Goal: Find contact information: Find contact information

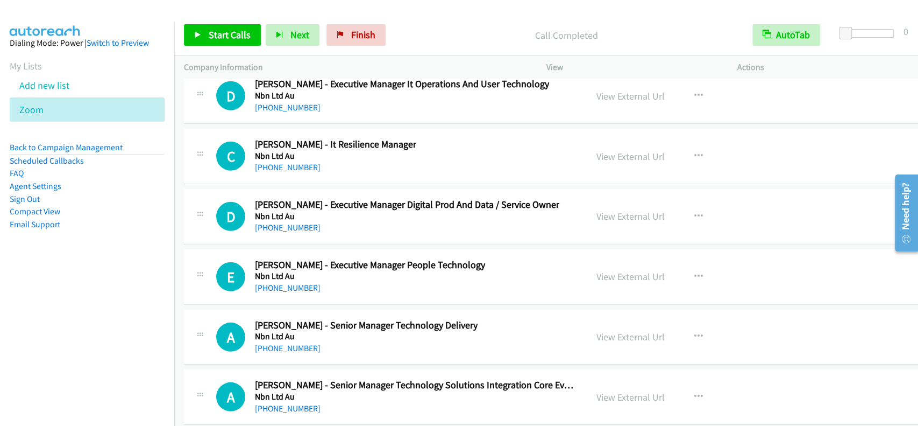
scroll to position [15761, 0]
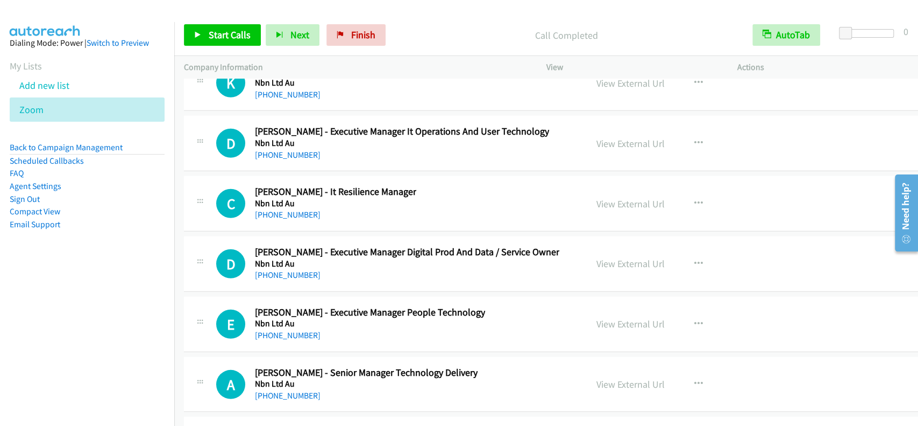
drag, startPoint x: 912, startPoint y: 97, endPoint x: 23, endPoint y: 81, distance: 890.0
click at [603, 197] on link "View External Url" at bounding box center [631, 203] width 68 height 12
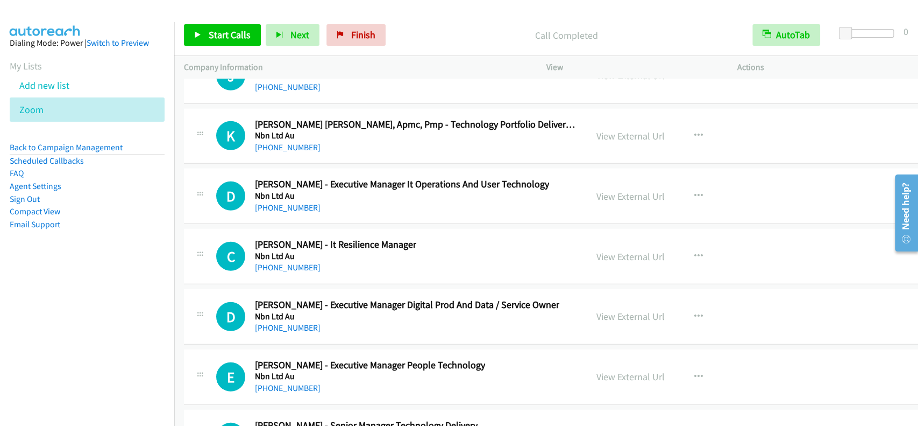
scroll to position [15689, 0]
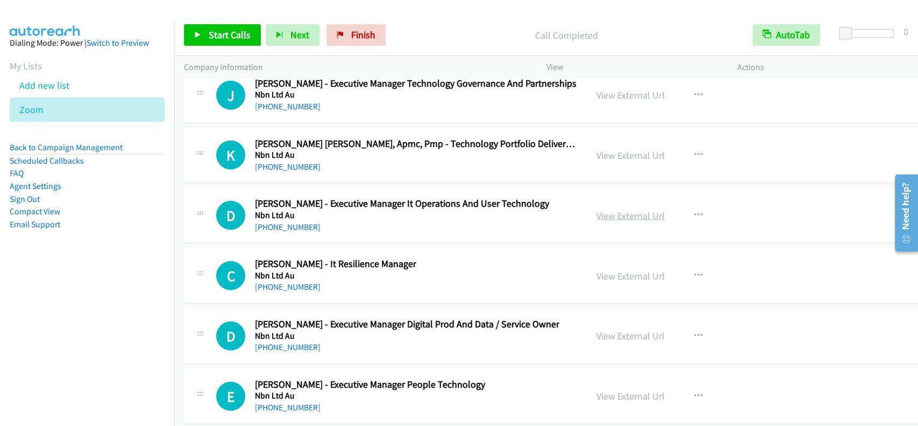
click at [610, 209] on link "View External Url" at bounding box center [631, 215] width 68 height 12
click at [607, 149] on link "View External Url" at bounding box center [631, 155] width 68 height 12
click at [293, 161] on link "[PHONE_NUMBER]" at bounding box center [288, 166] width 66 height 10
click at [286, 161] on link "[PHONE_NUMBER]" at bounding box center [288, 166] width 66 height 10
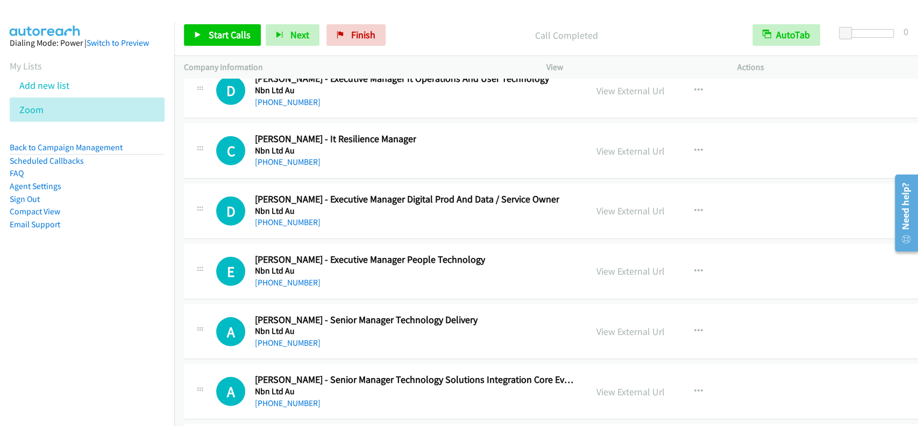
scroll to position [15832, 0]
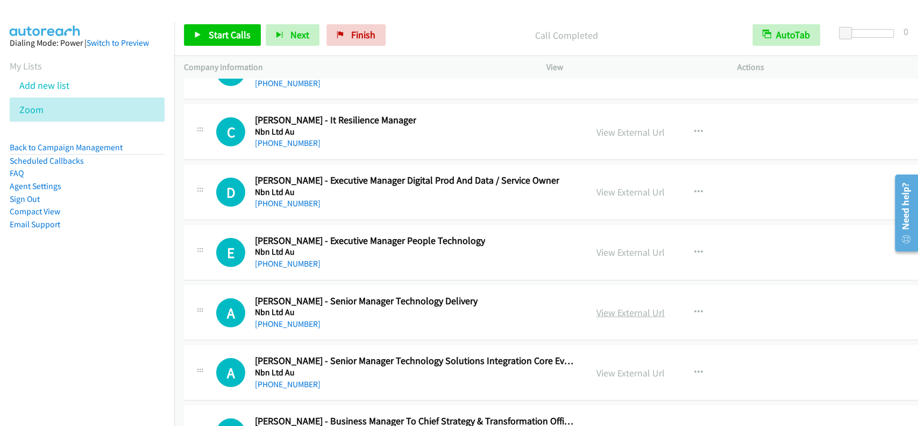
click at [609, 306] on link "View External Url" at bounding box center [631, 312] width 68 height 12
click at [279, 319] on link "[PHONE_NUMBER]" at bounding box center [288, 324] width 66 height 10
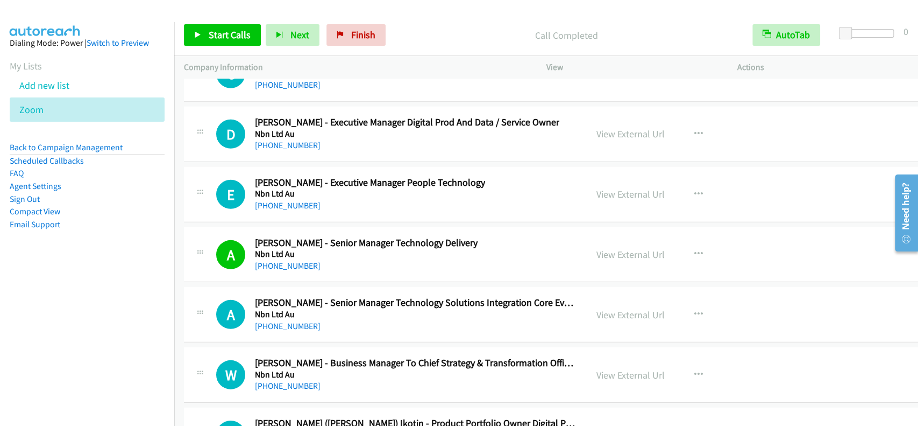
scroll to position [15904, 0]
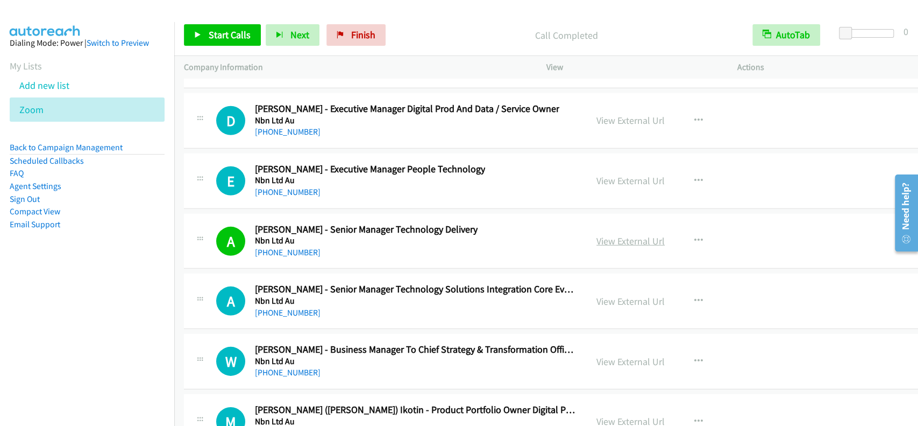
click at [624, 235] on link "View External Url" at bounding box center [631, 241] width 68 height 12
click at [299, 247] on link "[PHONE_NUMBER]" at bounding box center [288, 252] width 66 height 10
click at [300, 307] on link "[PHONE_NUMBER]" at bounding box center [288, 312] width 66 height 10
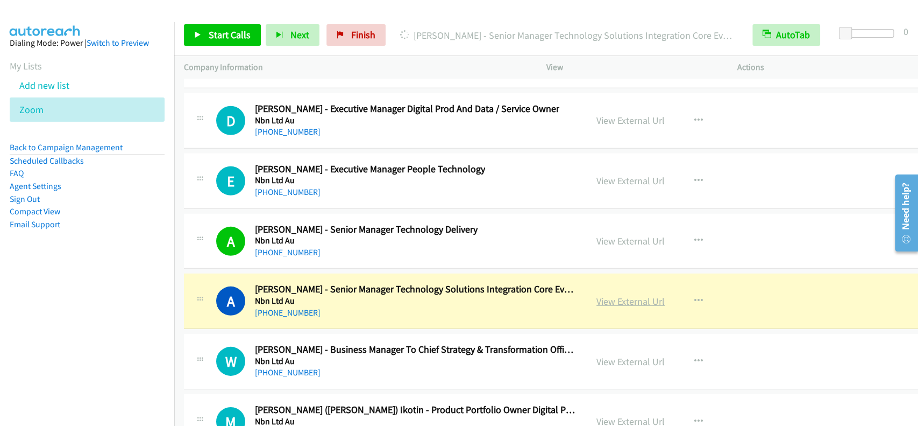
click at [626, 295] on link "View External Url" at bounding box center [631, 301] width 68 height 12
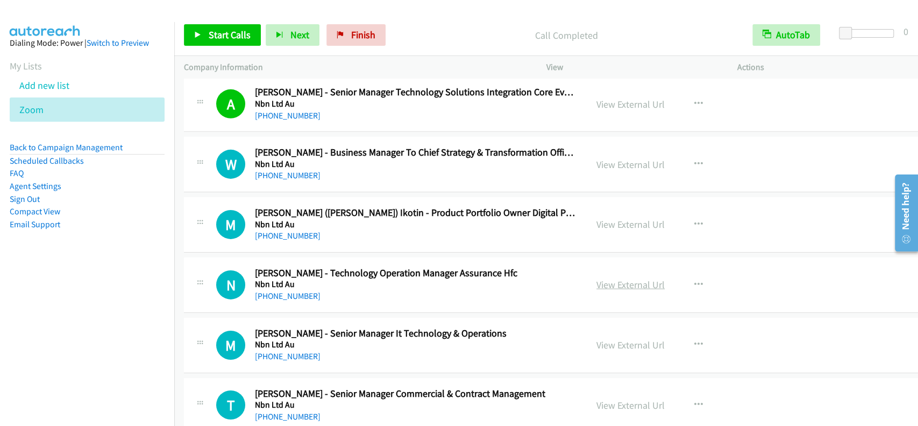
scroll to position [16119, 0]
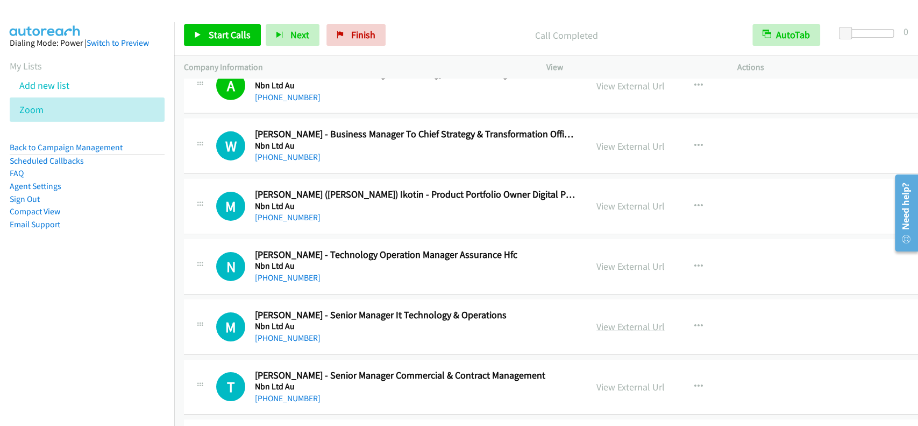
click at [612, 320] on link "View External Url" at bounding box center [631, 326] width 68 height 12
click at [286, 332] on link "[PHONE_NUMBER]" at bounding box center [288, 337] width 66 height 10
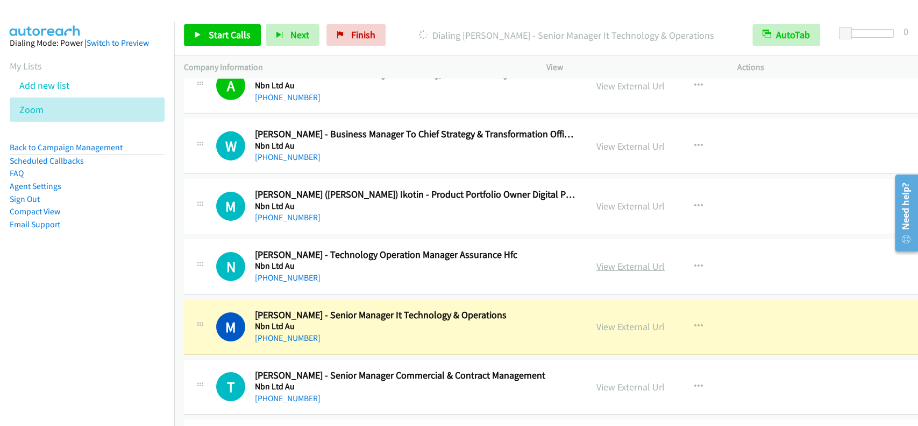
click at [641, 260] on link "View External Url" at bounding box center [631, 266] width 68 height 12
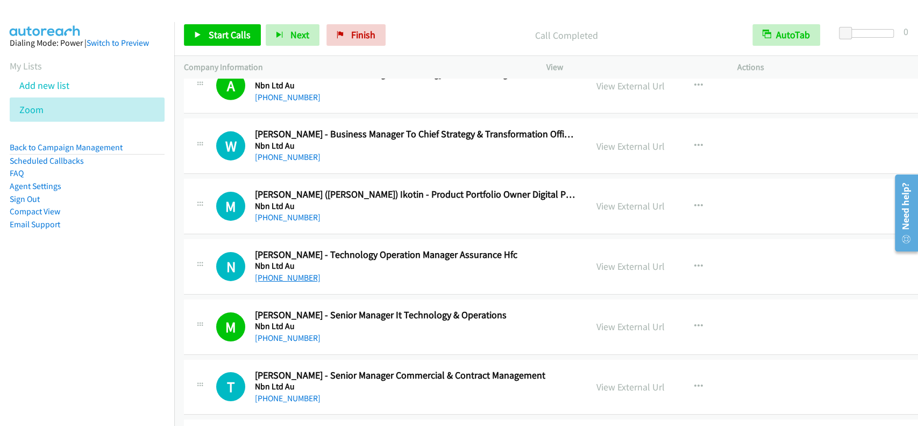
click at [295, 272] on link "[PHONE_NUMBER]" at bounding box center [288, 277] width 66 height 10
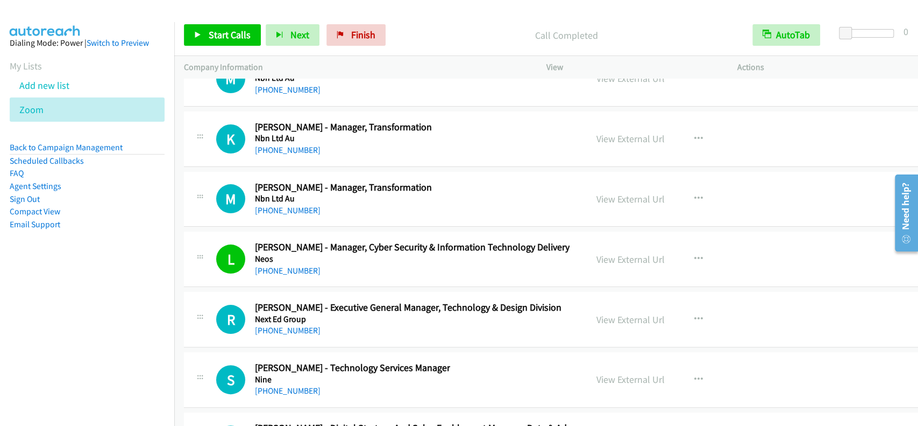
scroll to position [16622, 0]
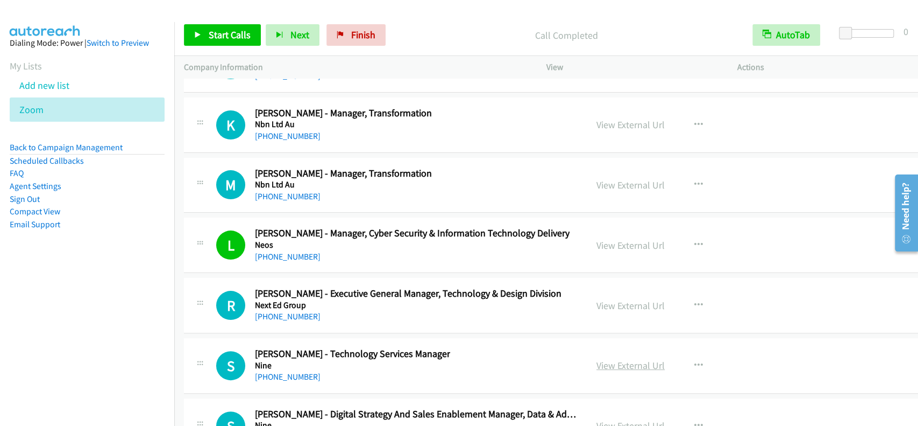
click at [601, 359] on link "View External Url" at bounding box center [631, 365] width 68 height 12
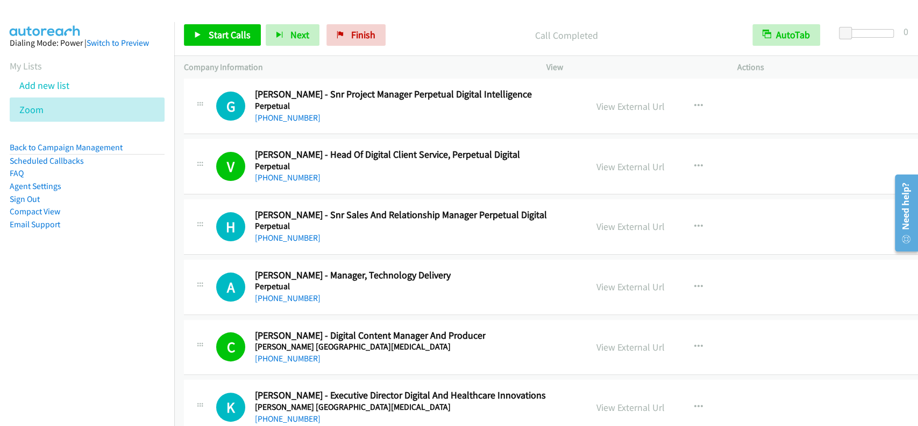
scroll to position [19347, 0]
click at [619, 280] on link "View External Url" at bounding box center [631, 286] width 68 height 12
click at [303, 292] on div "[PHONE_NUMBER]" at bounding box center [353, 298] width 196 height 13
click at [304, 293] on link "[PHONE_NUMBER]" at bounding box center [288, 298] width 66 height 10
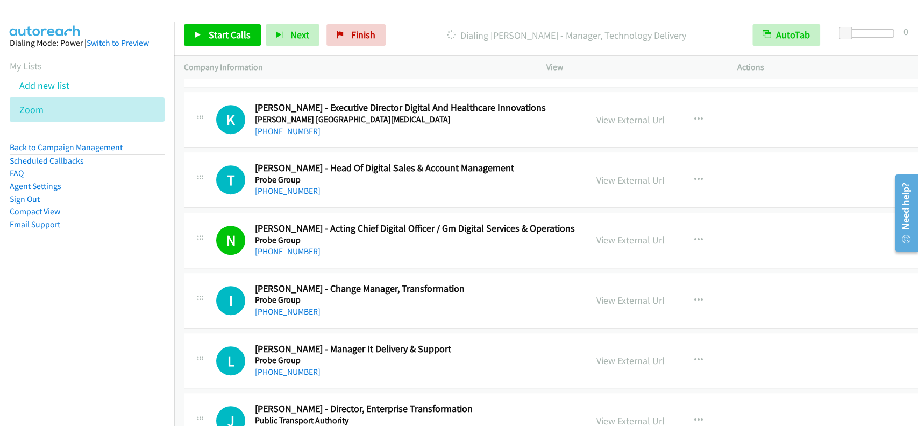
scroll to position [19706, 0]
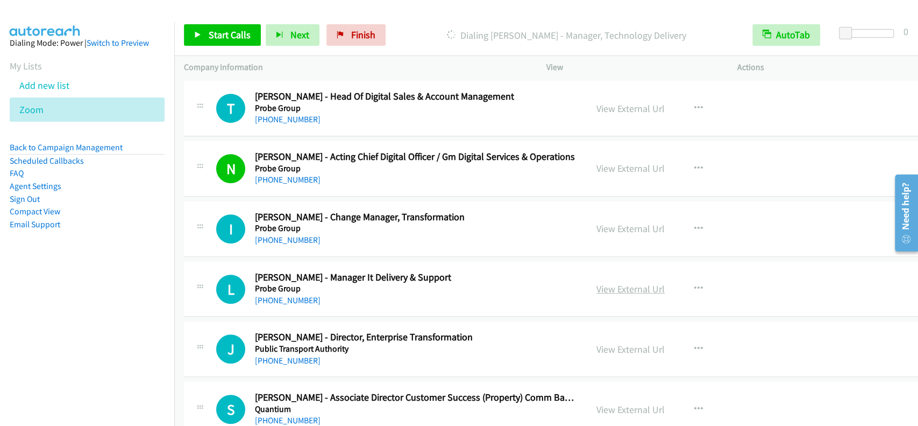
click at [622, 282] on link "View External Url" at bounding box center [631, 288] width 68 height 12
click at [298, 295] on link "[PHONE_NUMBER]" at bounding box center [288, 300] width 66 height 10
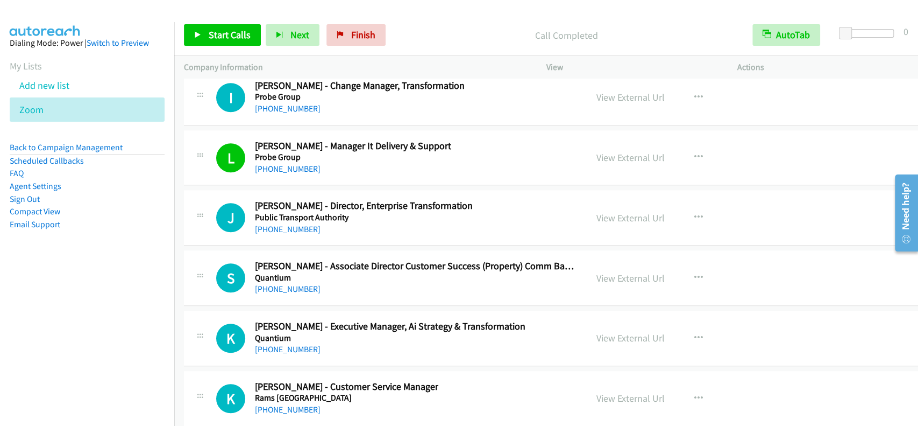
scroll to position [19850, 0]
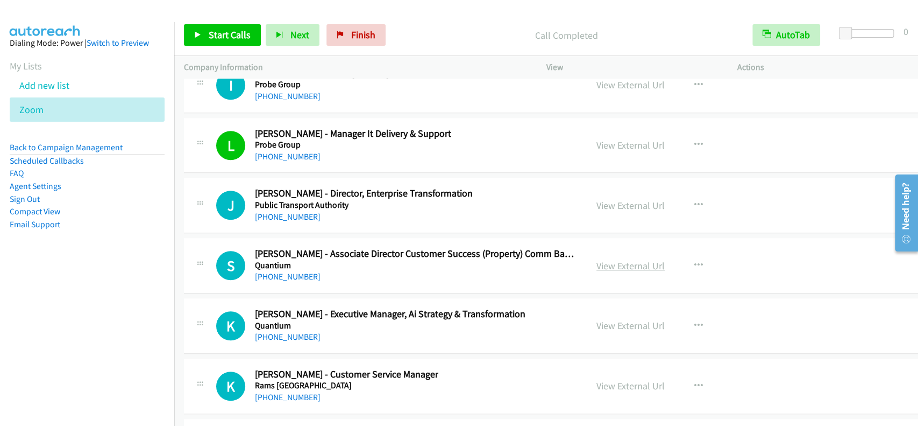
click at [627, 259] on link "View External Url" at bounding box center [631, 265] width 68 height 12
click at [288, 271] on link "[PHONE_NUMBER]" at bounding box center [288, 276] width 66 height 10
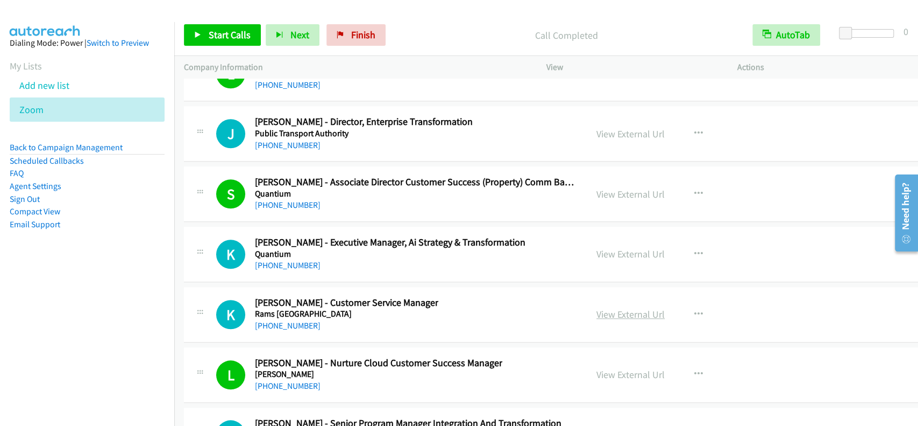
click at [636, 308] on link "View External Url" at bounding box center [631, 314] width 68 height 12
click at [297, 320] on link "[PHONE_NUMBER]" at bounding box center [288, 325] width 66 height 10
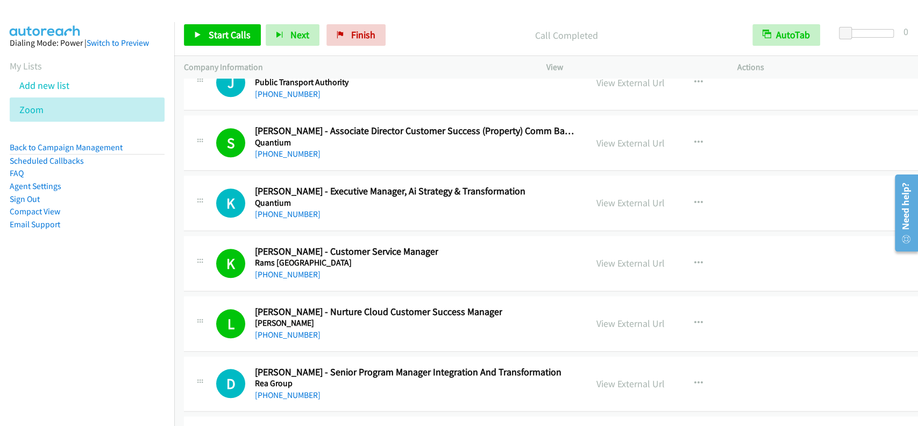
scroll to position [19993, 0]
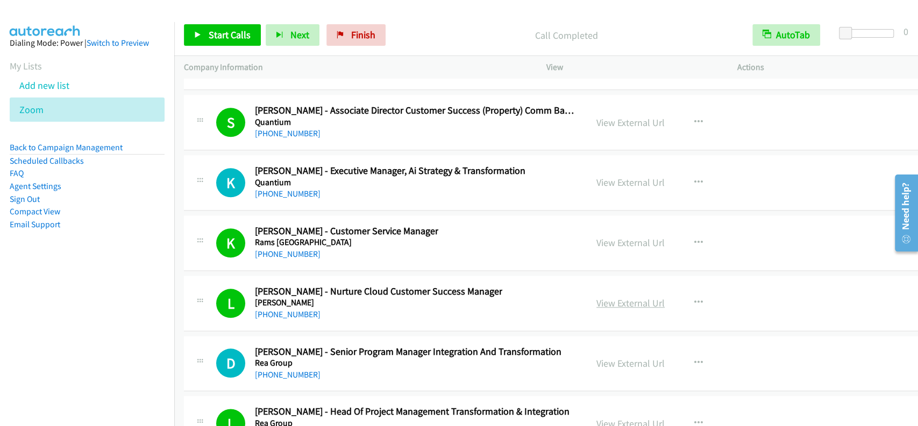
click at [626, 296] on link "View External Url" at bounding box center [631, 302] width 68 height 12
click at [274, 309] on link "[PHONE_NUMBER]" at bounding box center [288, 314] width 66 height 10
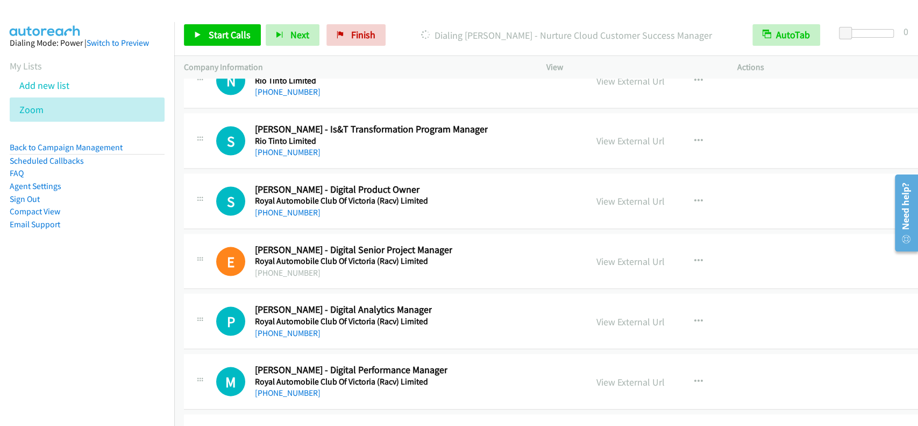
scroll to position [20711, 0]
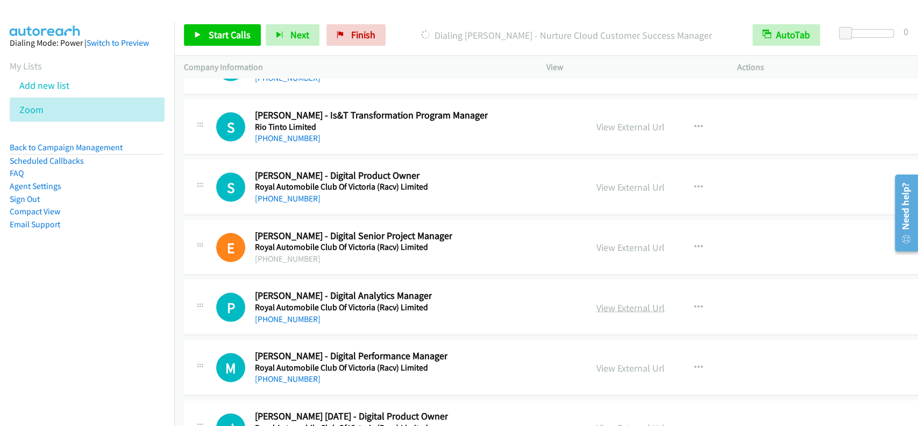
click at [613, 301] on link "View External Url" at bounding box center [631, 307] width 68 height 12
click at [288, 313] on link "[PHONE_NUMBER]" at bounding box center [288, 318] width 66 height 10
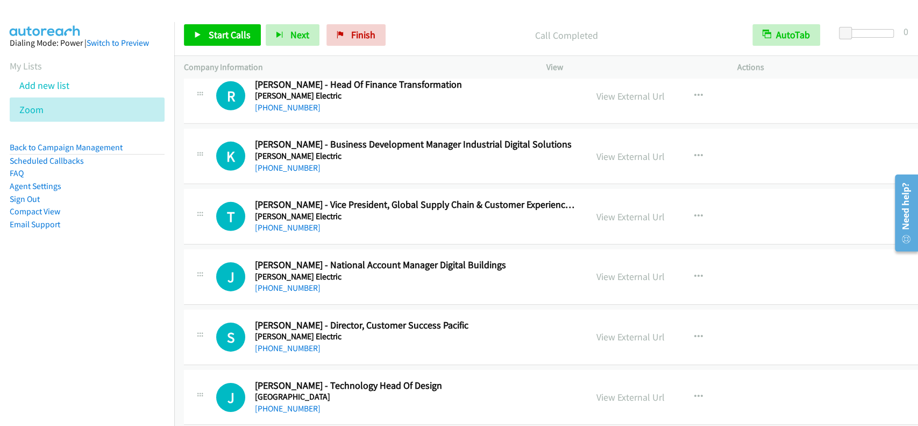
scroll to position [21571, 0]
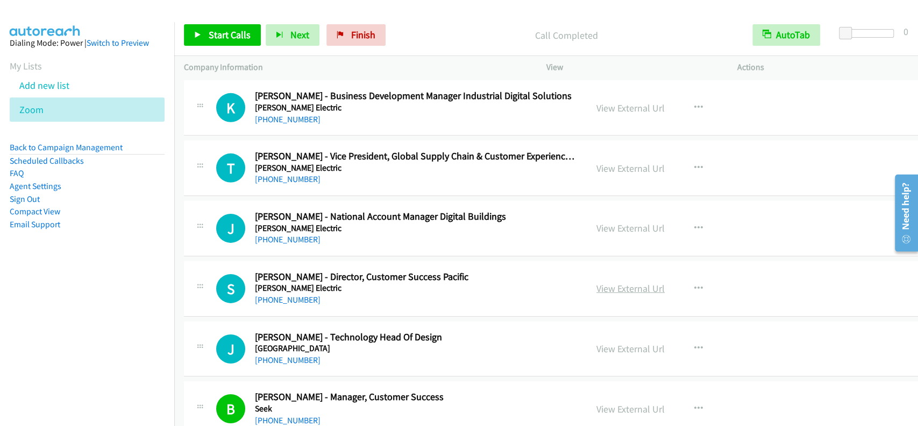
click at [622, 282] on link "View External Url" at bounding box center [631, 288] width 68 height 12
click at [287, 294] on link "[PHONE_NUMBER]" at bounding box center [288, 299] width 66 height 10
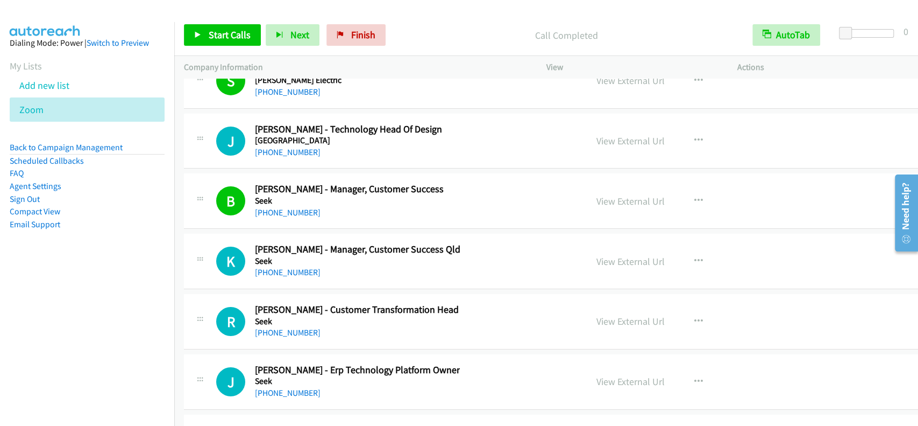
scroll to position [21787, 0]
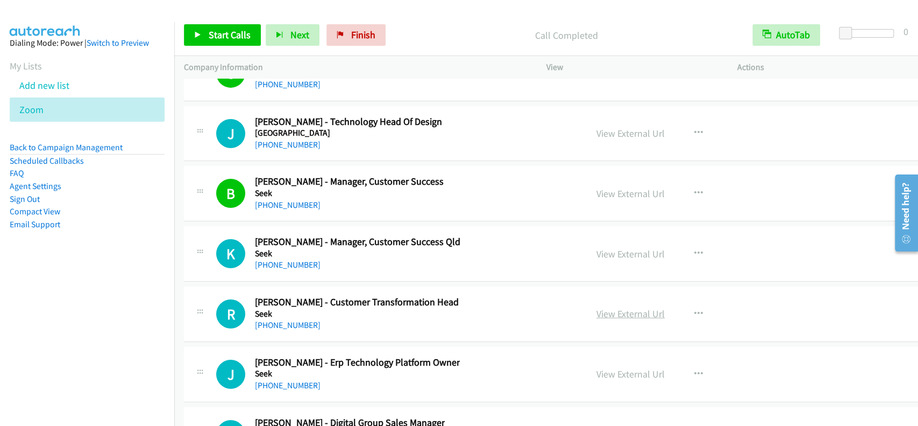
click at [629, 307] on link "View External Url" at bounding box center [631, 313] width 68 height 12
click at [291, 320] on link "[PHONE_NUMBER]" at bounding box center [288, 325] width 66 height 10
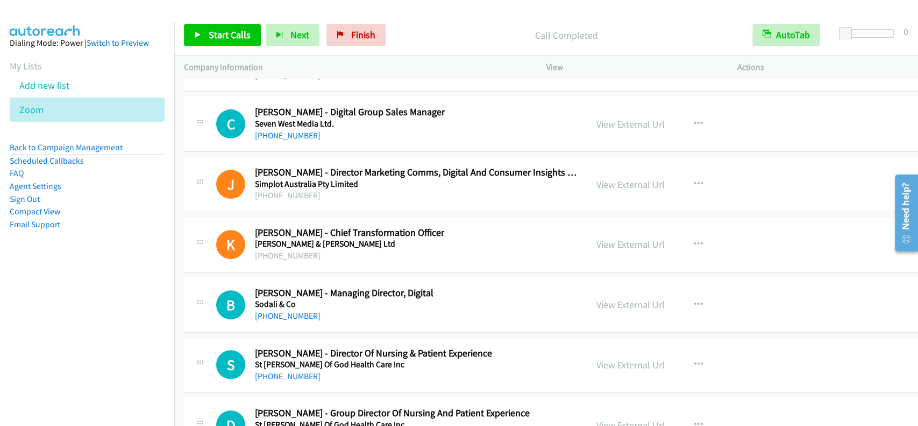
scroll to position [22289, 0]
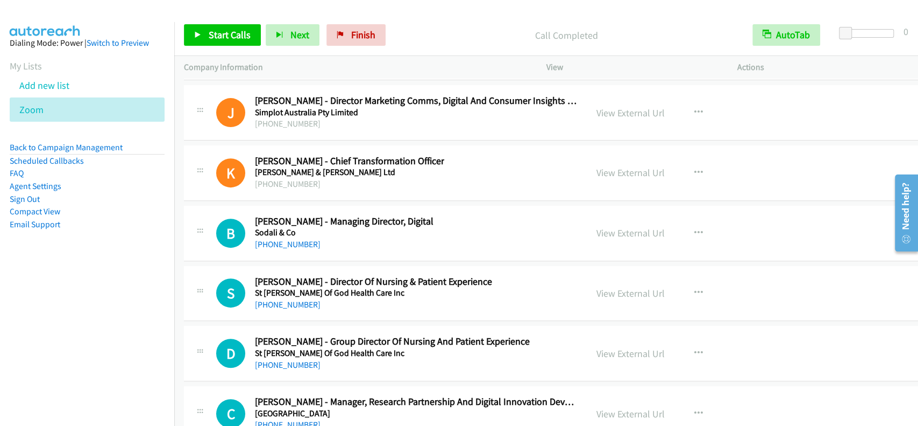
click at [639, 216] on div "View External Url View External Url Schedule/Manage Callback Start Calls Here R…" at bounding box center [692, 233] width 211 height 36
click at [635, 227] on link "View External Url" at bounding box center [631, 233] width 68 height 12
click at [295, 239] on link "[PHONE_NUMBER]" at bounding box center [288, 244] width 66 height 10
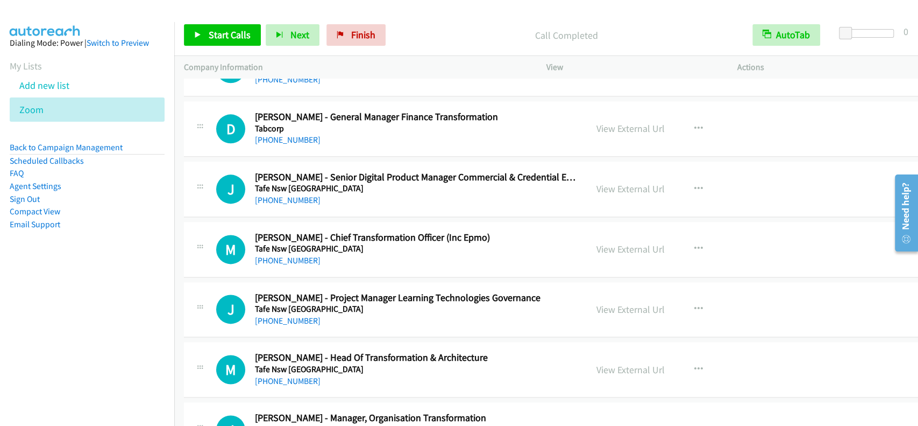
scroll to position [23006, 0]
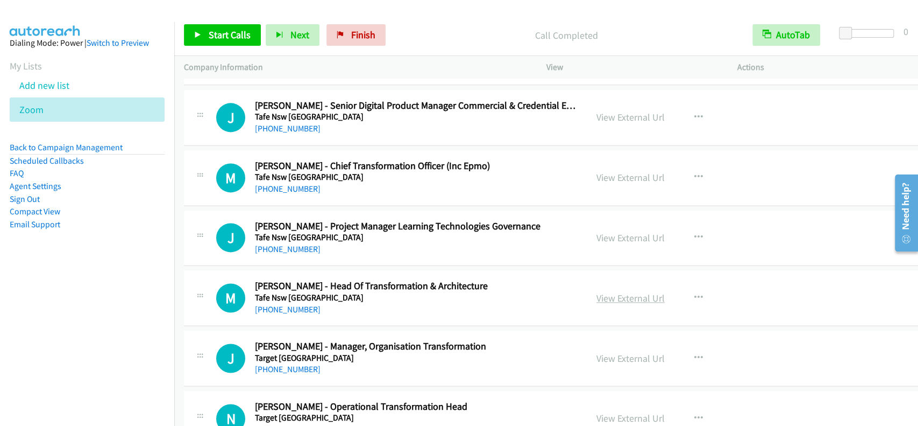
click at [611, 292] on link "View External Url" at bounding box center [631, 298] width 68 height 12
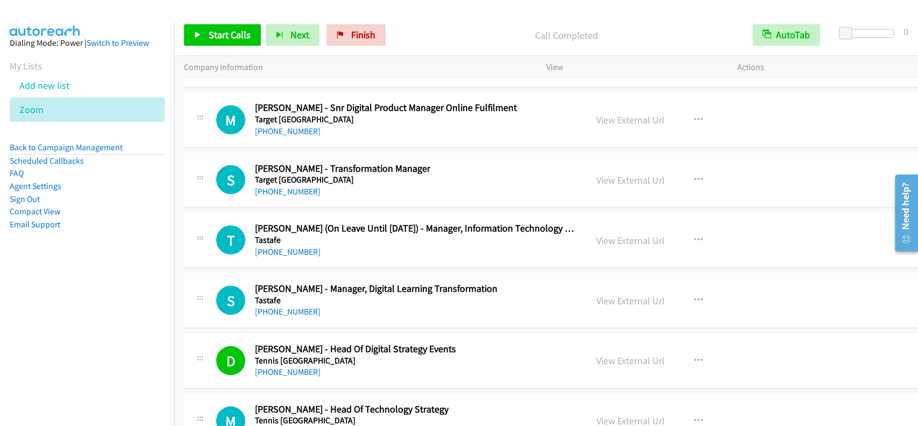
scroll to position [23436, 0]
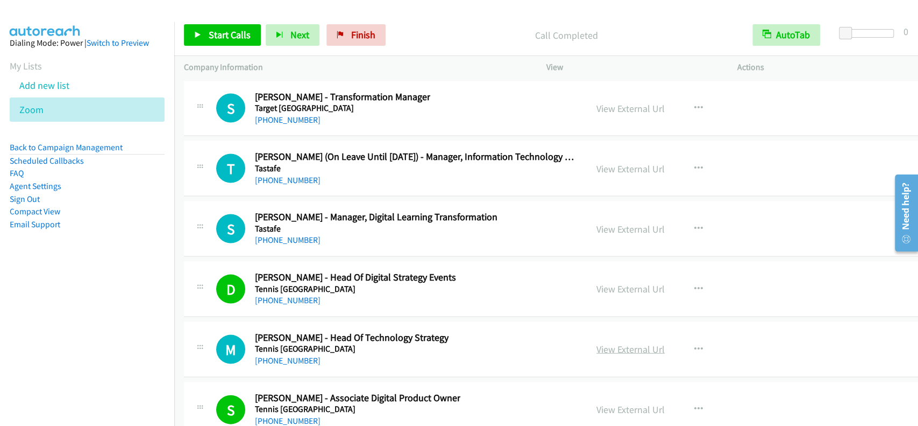
click at [619, 342] on link "View External Url" at bounding box center [631, 348] width 68 height 12
click at [293, 355] on link "[PHONE_NUMBER]" at bounding box center [288, 360] width 66 height 10
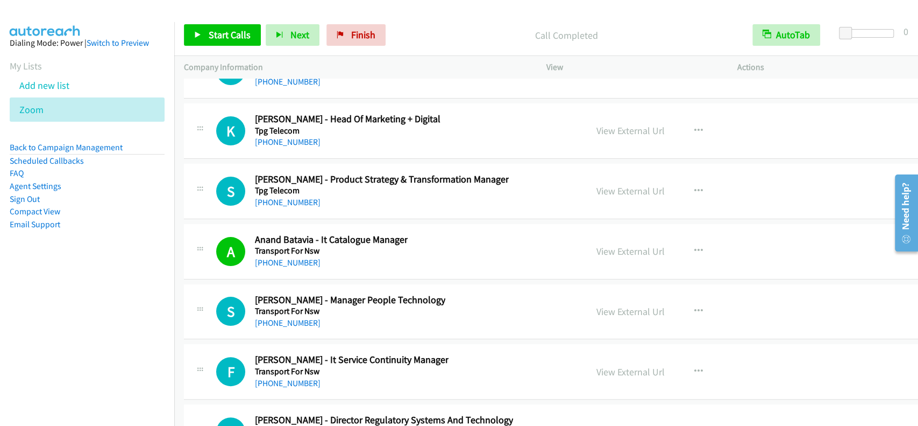
scroll to position [24871, 0]
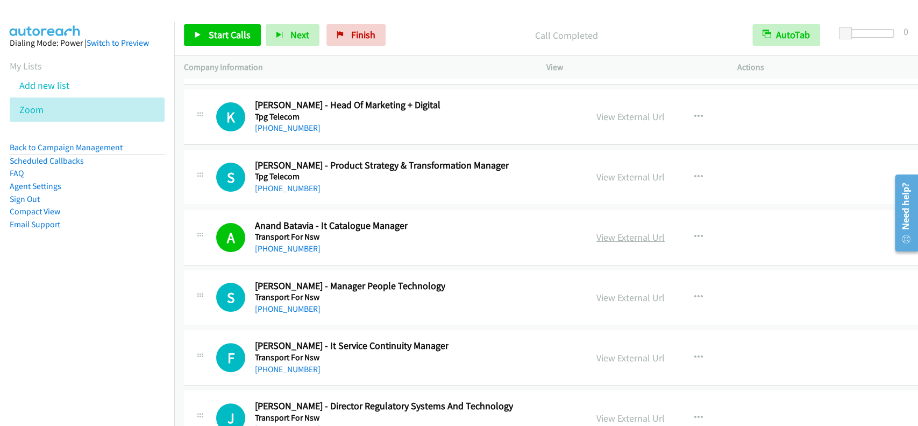
click at [619, 231] on link "View External Url" at bounding box center [631, 237] width 68 height 12
click at [308, 243] on link "[PHONE_NUMBER]" at bounding box center [288, 248] width 66 height 10
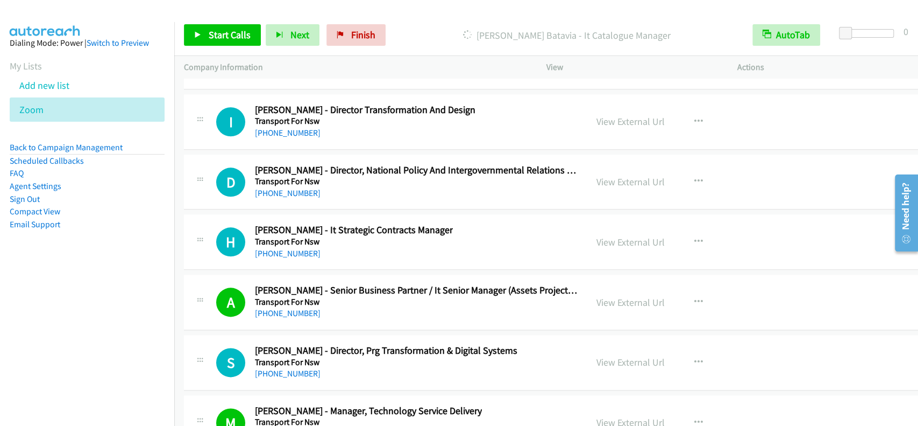
scroll to position [25660, 0]
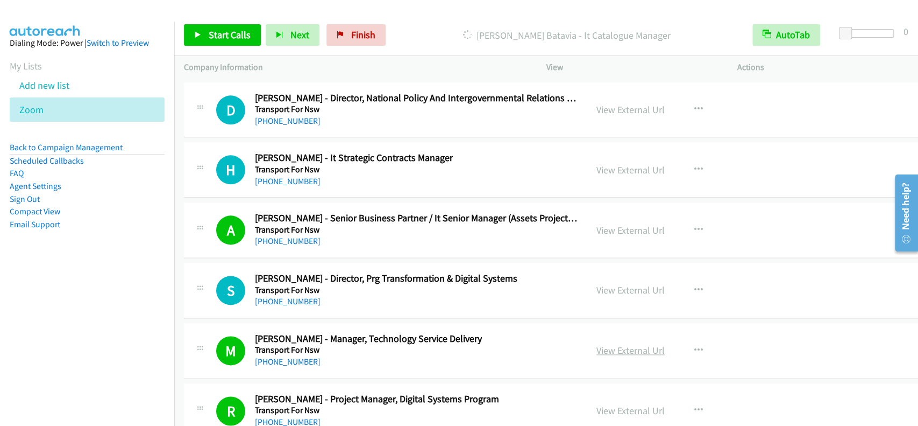
click at [620, 344] on link "View External Url" at bounding box center [631, 350] width 68 height 12
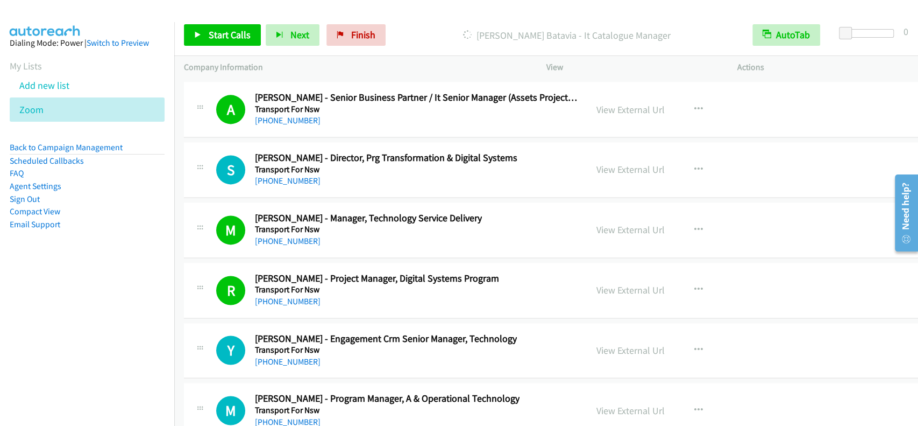
scroll to position [25803, 0]
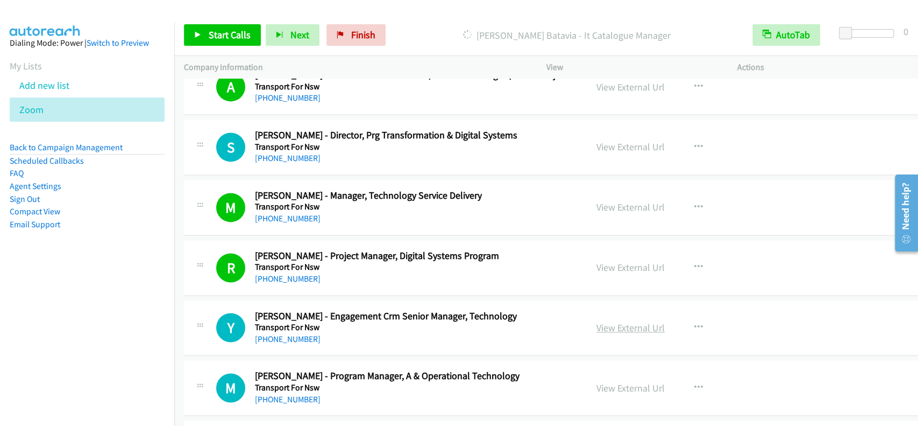
click at [611, 321] on link "View External Url" at bounding box center [631, 327] width 68 height 12
click at [297, 334] on link "[PHONE_NUMBER]" at bounding box center [288, 339] width 66 height 10
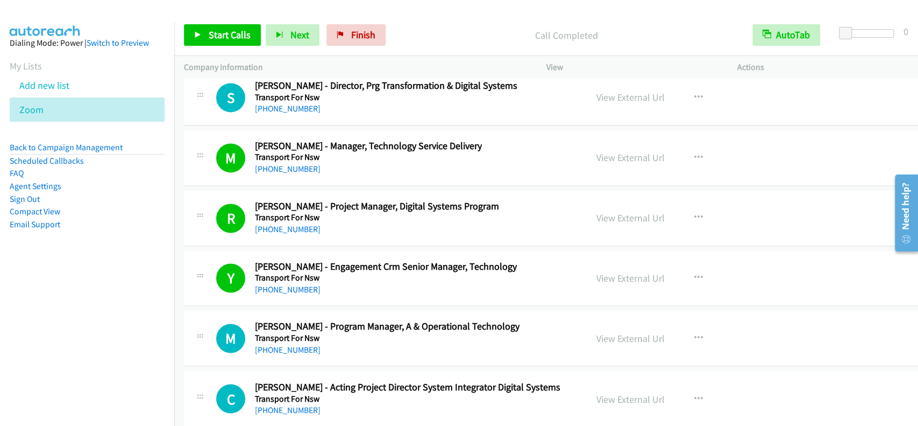
scroll to position [25876, 0]
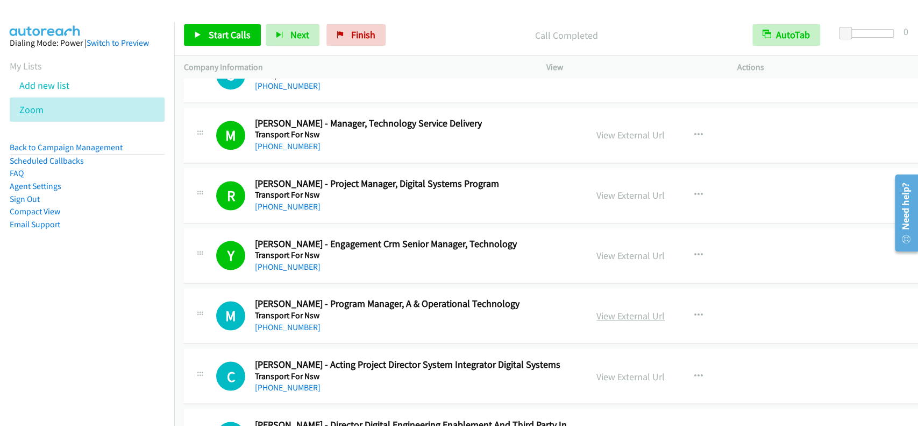
click at [607, 309] on link "View External Url" at bounding box center [631, 315] width 68 height 12
click at [290, 322] on link "[PHONE_NUMBER]" at bounding box center [288, 327] width 66 height 10
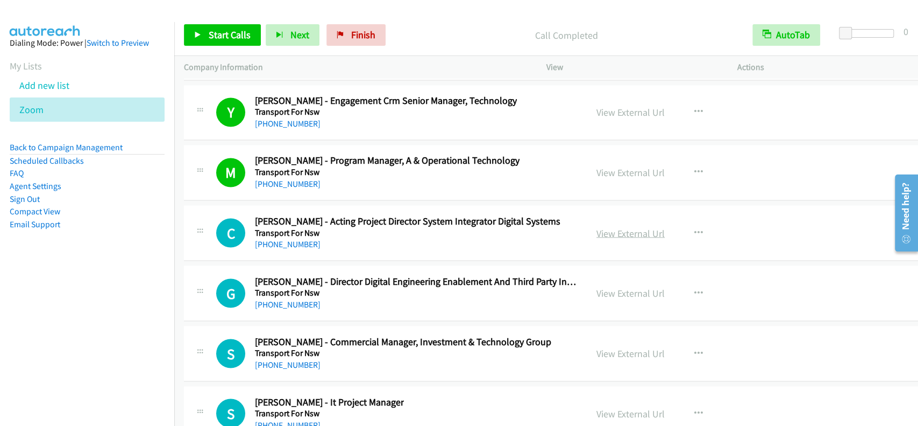
click at [617, 227] on link "View External Url" at bounding box center [631, 233] width 68 height 12
click at [308, 238] on link "[PHONE_NUMBER]" at bounding box center [288, 243] width 66 height 10
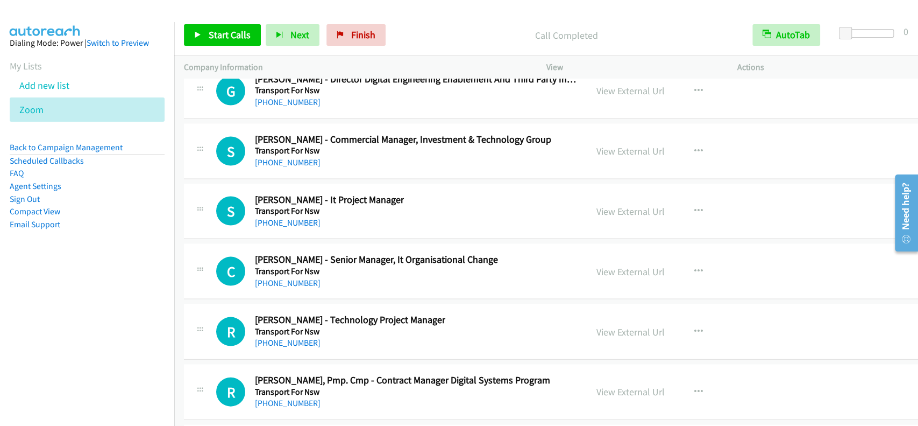
scroll to position [26234, 0]
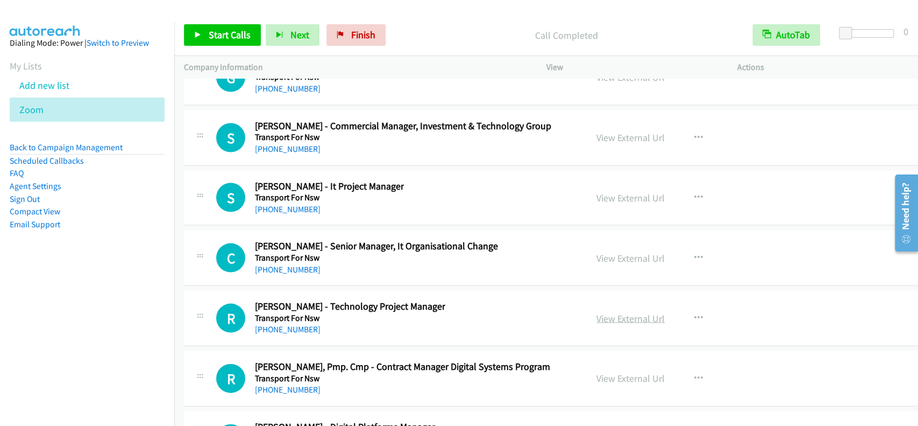
click at [634, 312] on link "View External Url" at bounding box center [631, 318] width 68 height 12
click at [274, 324] on link "[PHONE_NUMBER]" at bounding box center [288, 329] width 66 height 10
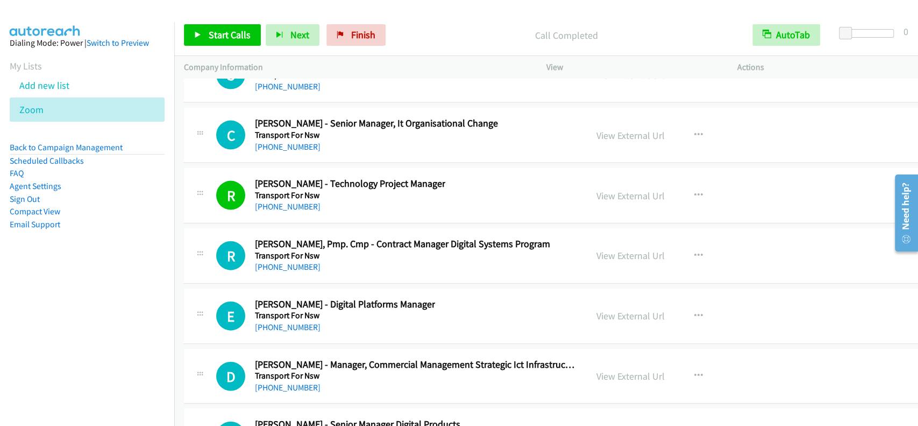
scroll to position [26378, 0]
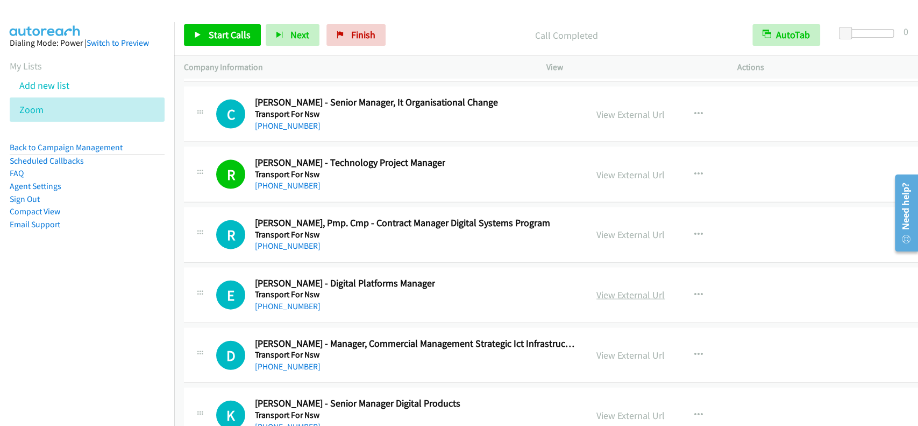
click at [634, 288] on link "View External Url" at bounding box center [631, 294] width 68 height 12
click at [294, 301] on link "[PHONE_NUMBER]" at bounding box center [288, 306] width 66 height 10
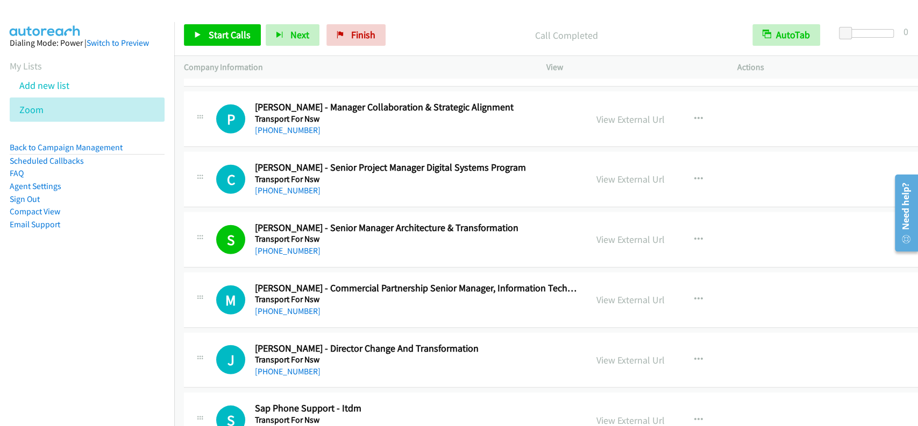
scroll to position [26736, 0]
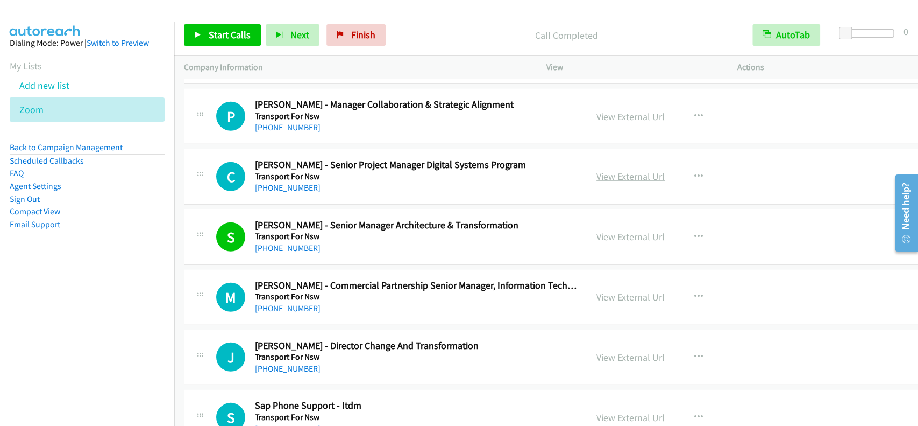
click at [618, 170] on link "View External Url" at bounding box center [631, 176] width 68 height 12
click at [284, 182] on link "[PHONE_NUMBER]" at bounding box center [288, 187] width 66 height 10
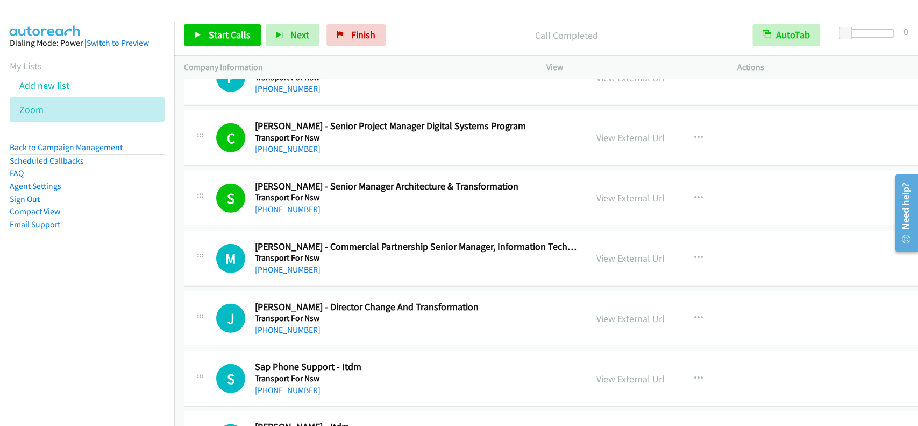
scroll to position [26808, 0]
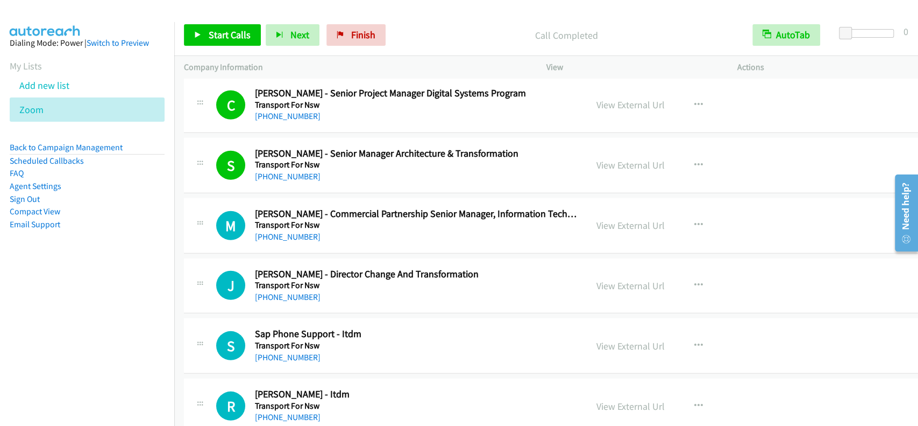
click at [614, 278] on div "View External Url" at bounding box center [631, 285] width 68 height 15
click at [619, 279] on link "View External Url" at bounding box center [631, 285] width 68 height 12
click at [284, 292] on link "[PHONE_NUMBER]" at bounding box center [288, 297] width 66 height 10
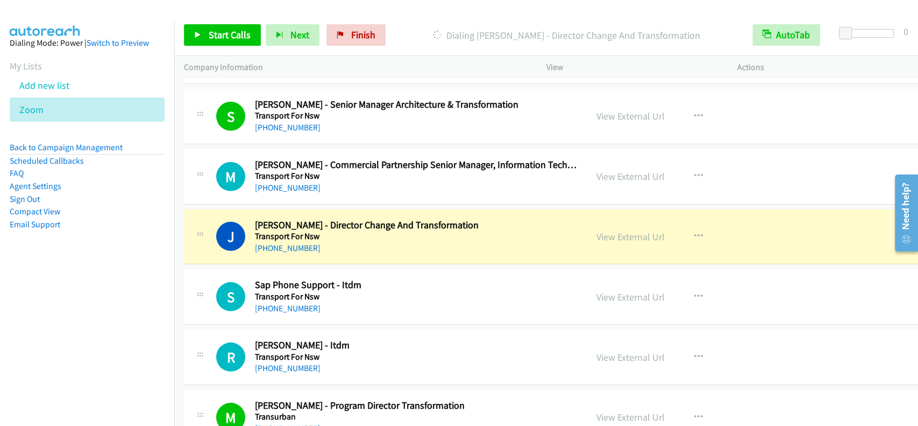
scroll to position [26880, 0]
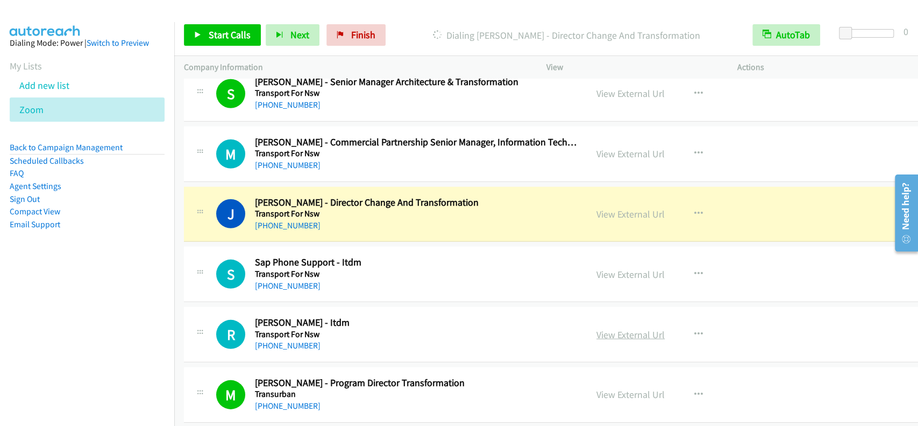
click at [621, 328] on link "View External Url" at bounding box center [631, 334] width 68 height 12
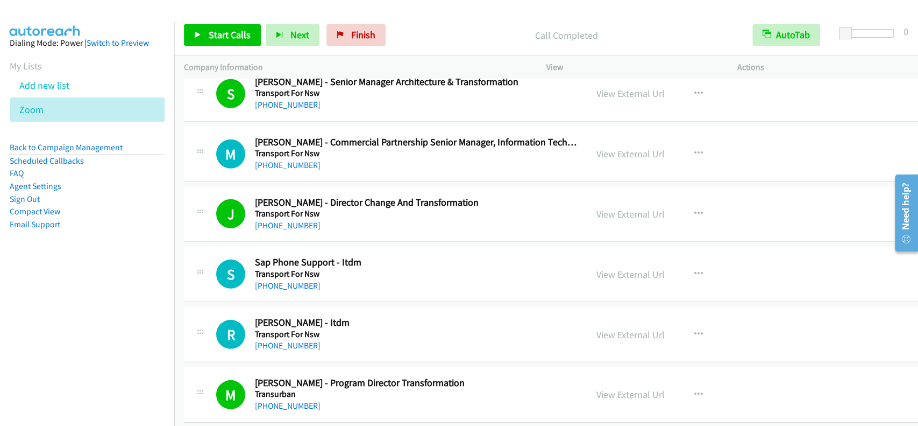
click at [274, 324] on div "R Callback Scheduled [PERSON_NAME] - Itdm Transport For Nsw [GEOGRAPHIC_DATA]/[…" at bounding box center [567, 334] width 767 height 55
click at [276, 340] on link "[PHONE_NUMBER]" at bounding box center [288, 345] width 66 height 10
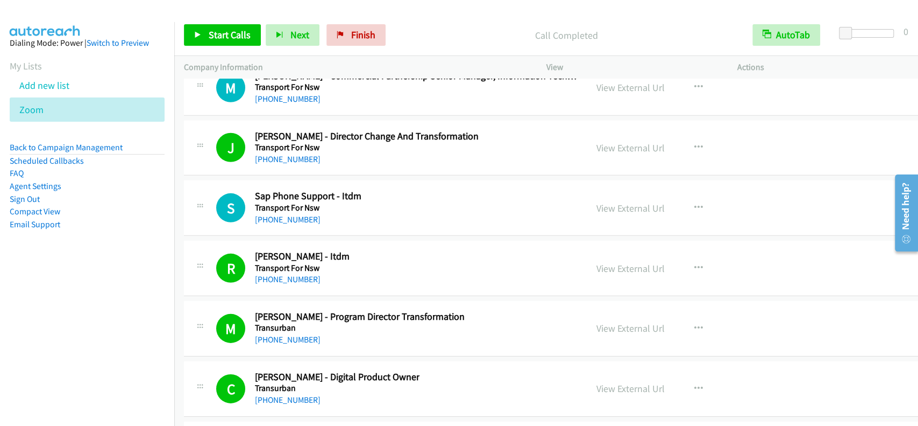
scroll to position [26952, 0]
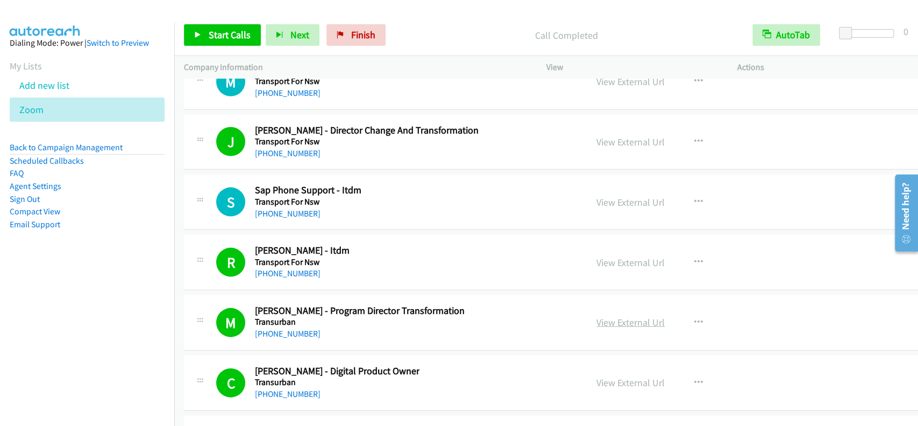
click at [638, 316] on link "View External Url" at bounding box center [631, 322] width 68 height 12
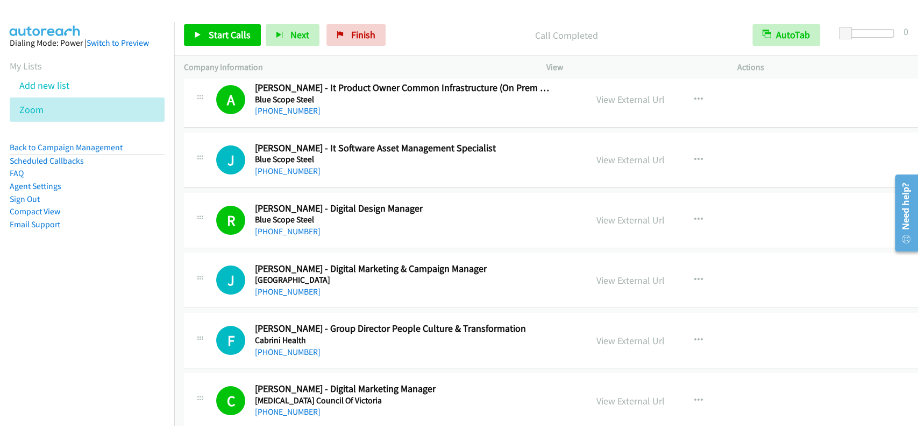
scroll to position [2182, 0]
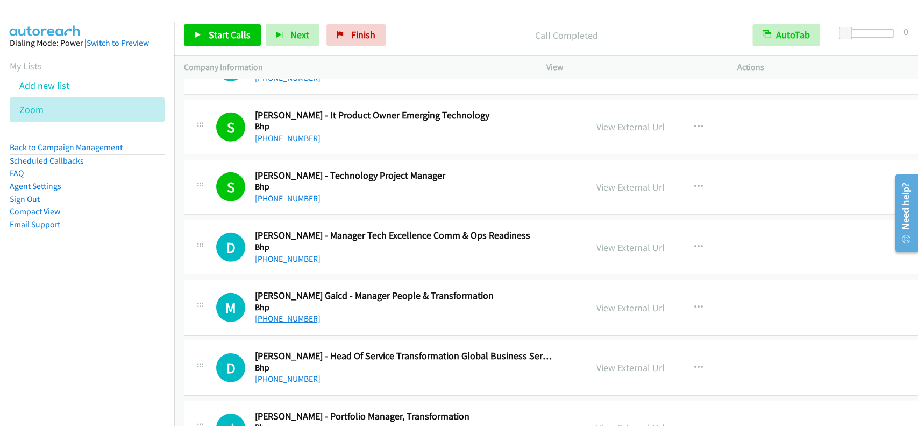
click at [281, 315] on link "[PHONE_NUMBER]" at bounding box center [288, 318] width 66 height 10
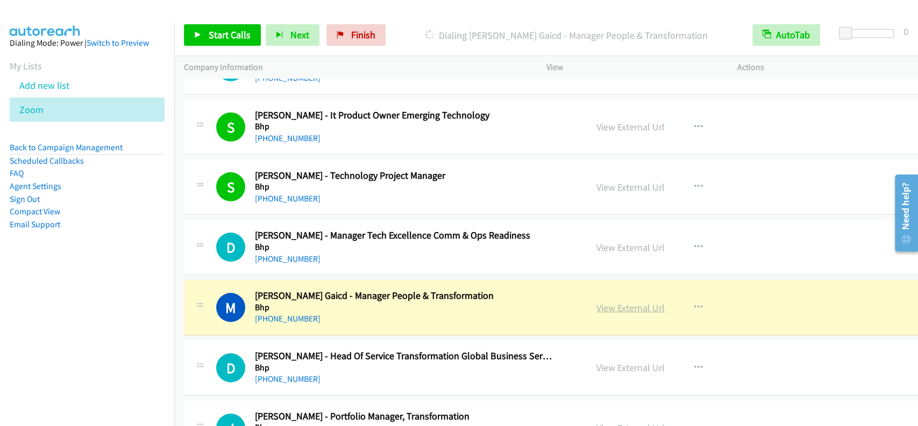
click at [618, 305] on link "View External Url" at bounding box center [631, 307] width 68 height 12
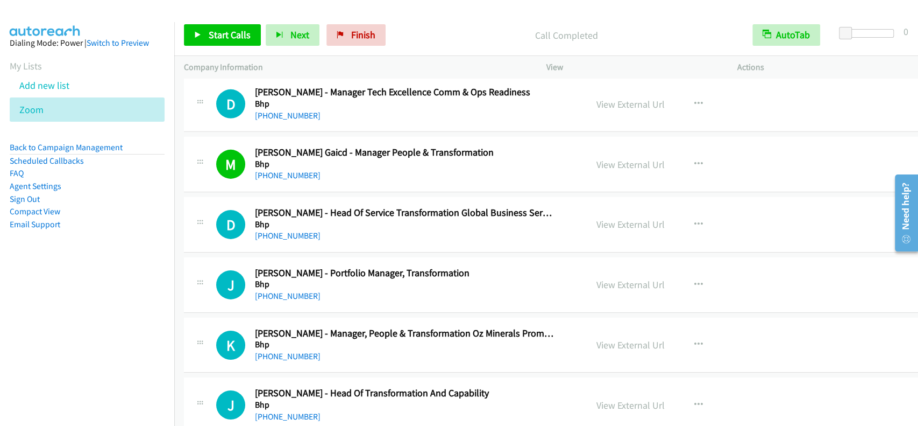
scroll to position [2397, 0]
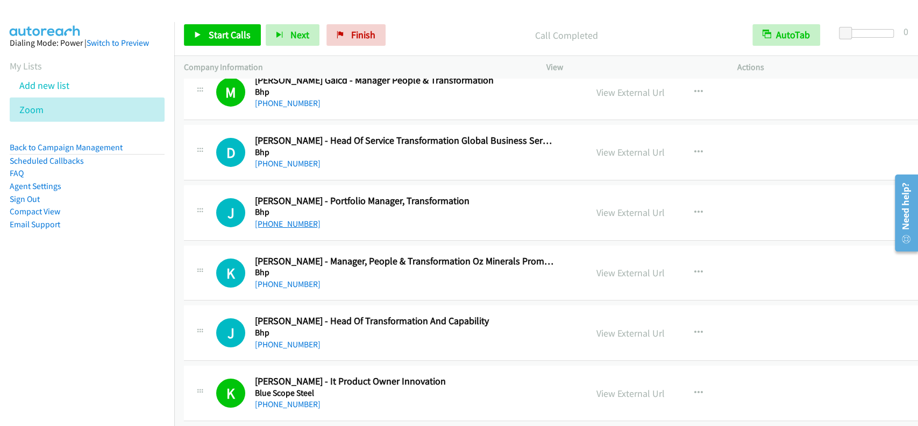
click at [299, 221] on link "[PHONE_NUMBER]" at bounding box center [288, 223] width 66 height 10
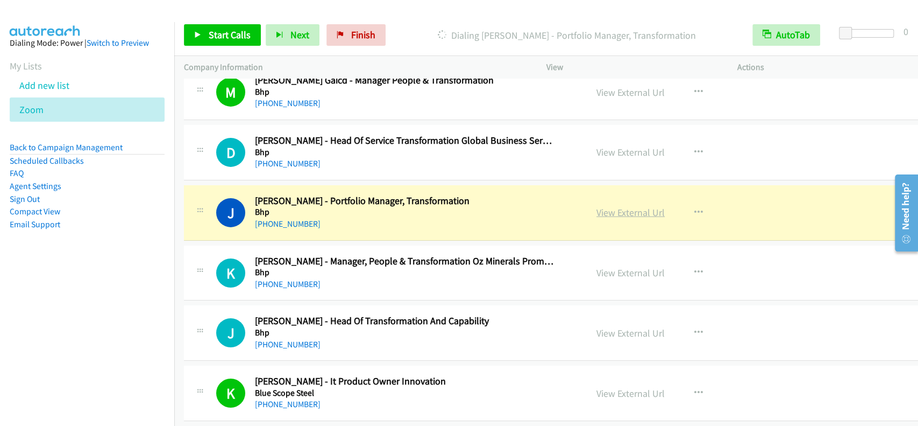
click at [638, 211] on link "View External Url" at bounding box center [631, 212] width 68 height 12
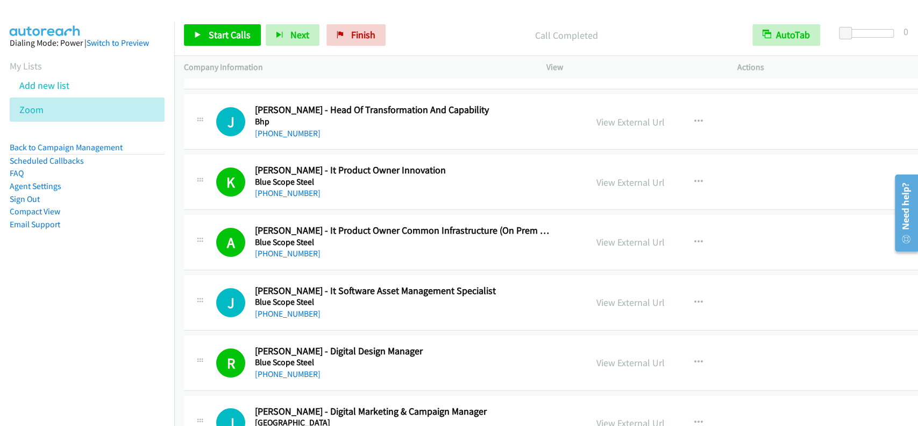
scroll to position [2612, 0]
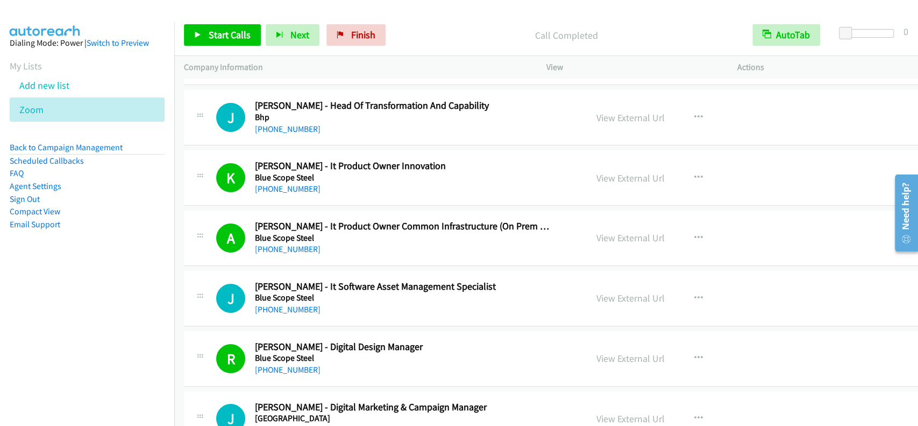
drag, startPoint x: 634, startPoint y: 176, endPoint x: 607, endPoint y: 2, distance: 175.9
click at [614, 172] on link "View External Url" at bounding box center [631, 178] width 68 height 12
click at [288, 185] on link "[PHONE_NUMBER]" at bounding box center [288, 188] width 66 height 10
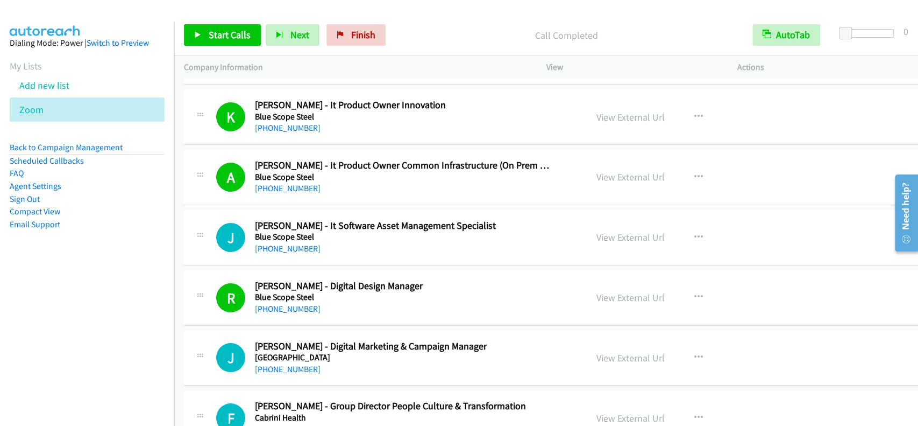
scroll to position [2684, 0]
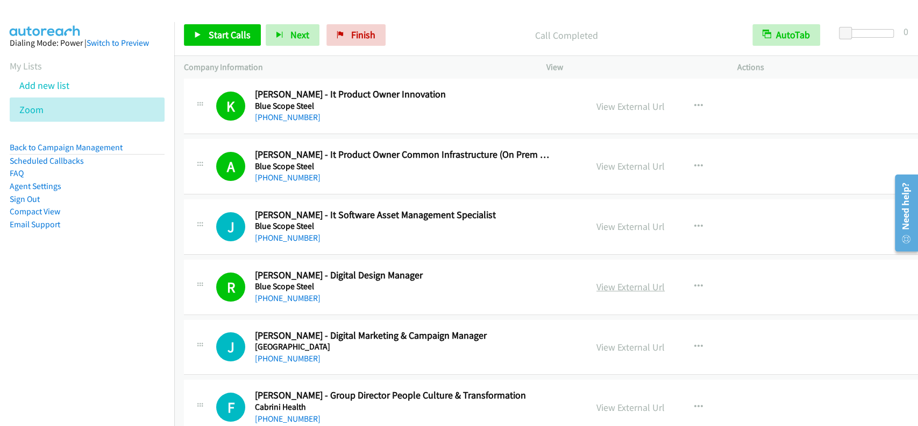
click at [618, 282] on link "View External Url" at bounding box center [631, 286] width 68 height 12
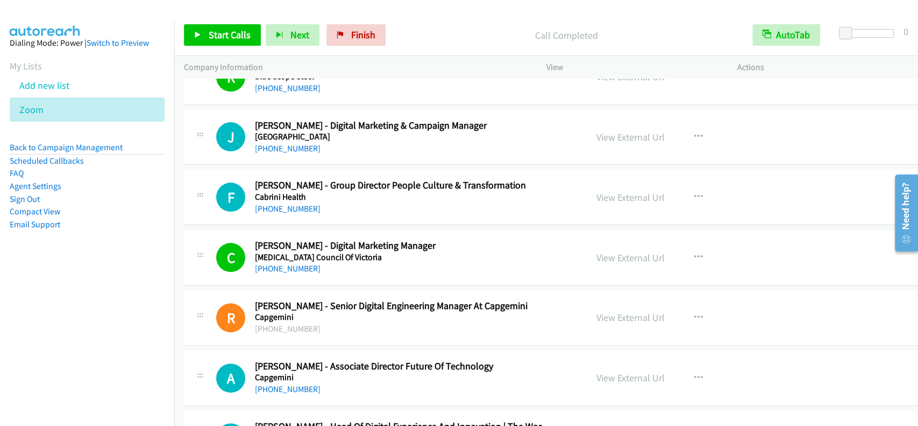
scroll to position [2899, 0]
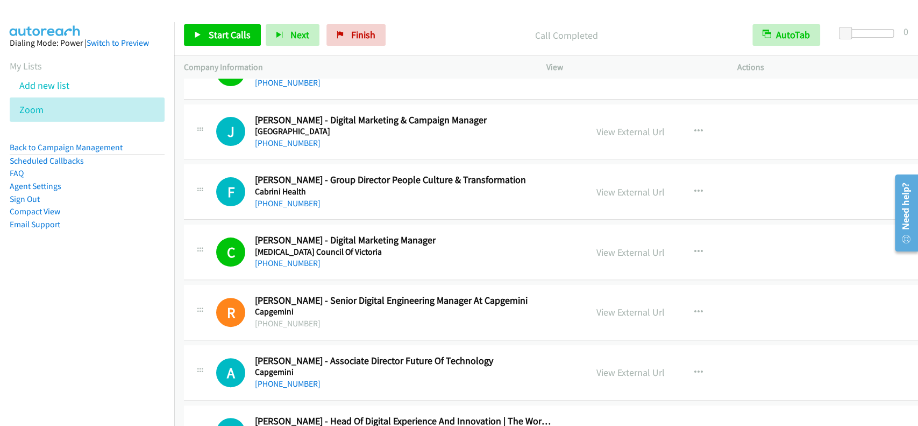
click at [653, 185] on div "View External Url" at bounding box center [631, 192] width 68 height 15
click at [640, 190] on link "View External Url" at bounding box center [631, 192] width 68 height 12
click at [295, 198] on link "[PHONE_NUMBER]" at bounding box center [288, 203] width 66 height 10
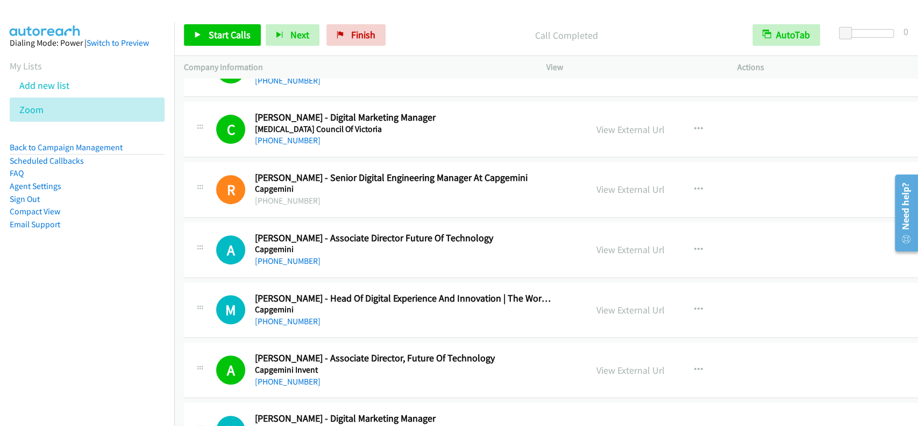
scroll to position [3043, 0]
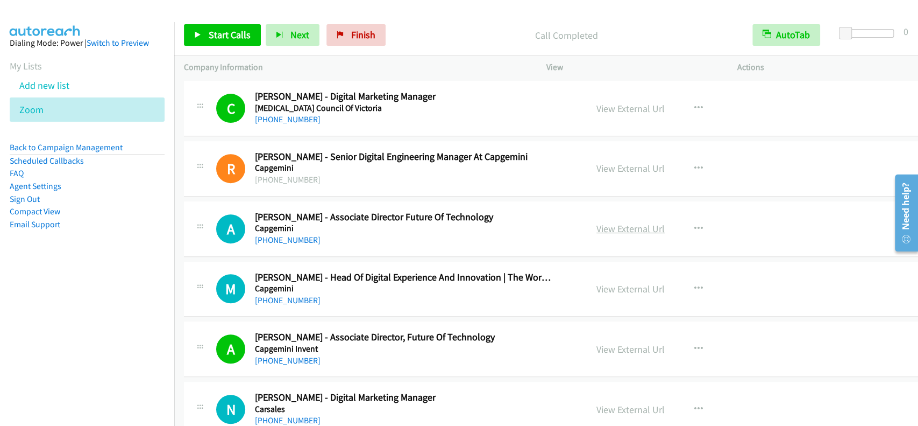
click at [641, 227] on link "View External Url" at bounding box center [631, 228] width 68 height 12
click at [294, 238] on link "[PHONE_NUMBER]" at bounding box center [288, 240] width 66 height 10
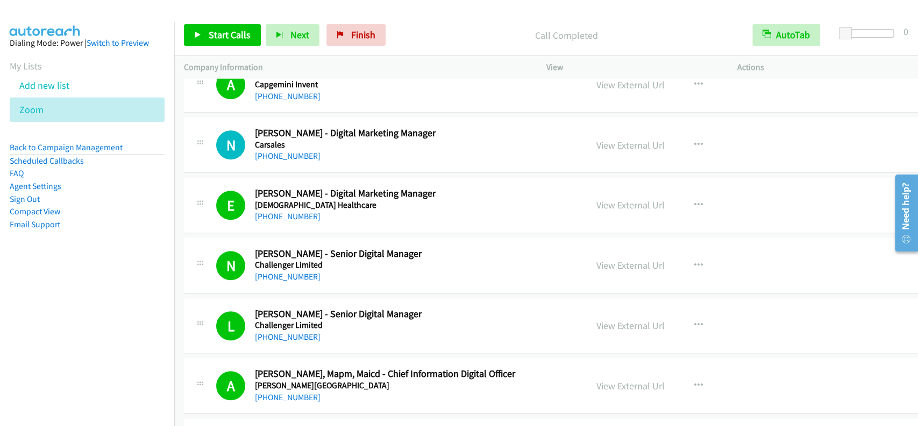
scroll to position [3329, 0]
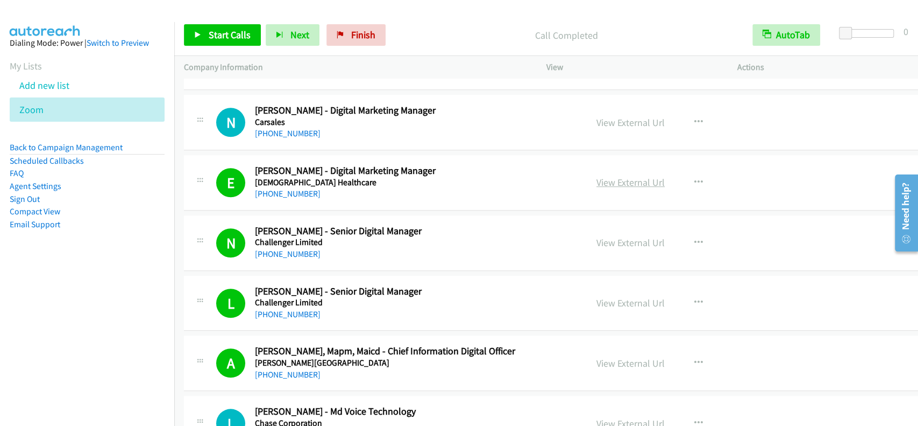
click at [613, 176] on link "View External Url" at bounding box center [631, 182] width 68 height 12
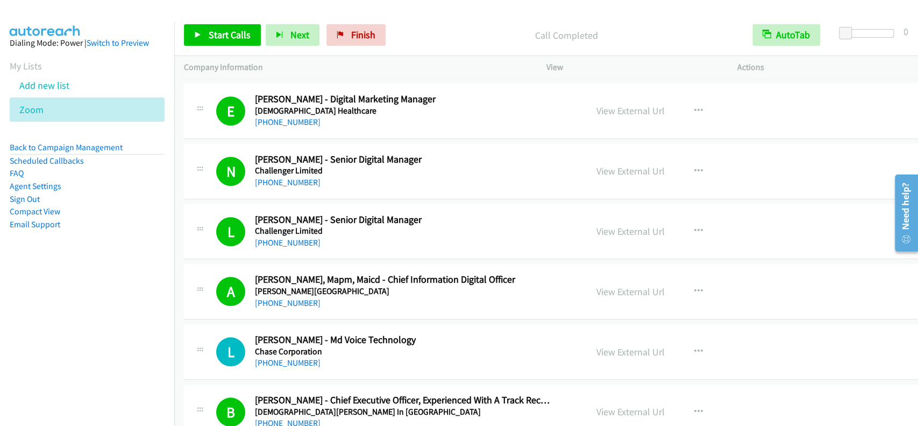
scroll to position [3473, 0]
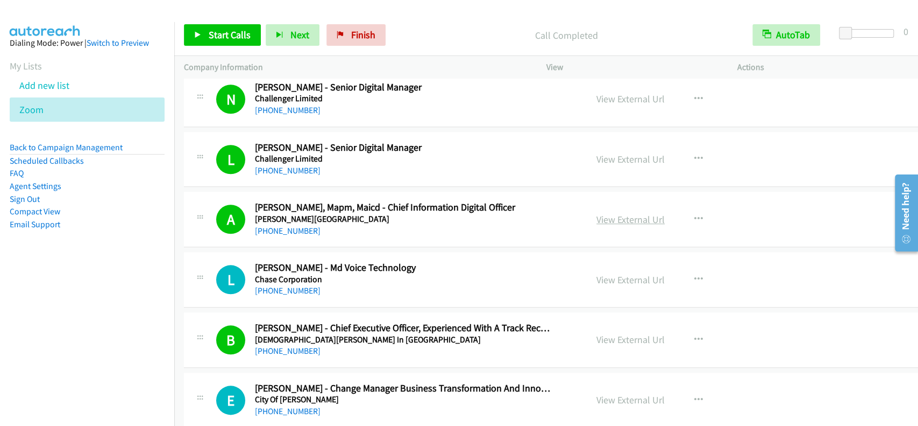
click at [623, 215] on link "View External Url" at bounding box center [631, 219] width 68 height 12
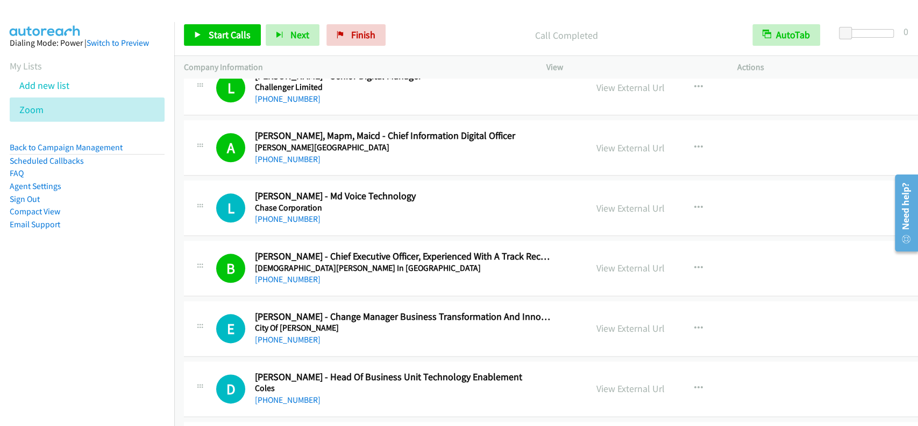
scroll to position [3616, 0]
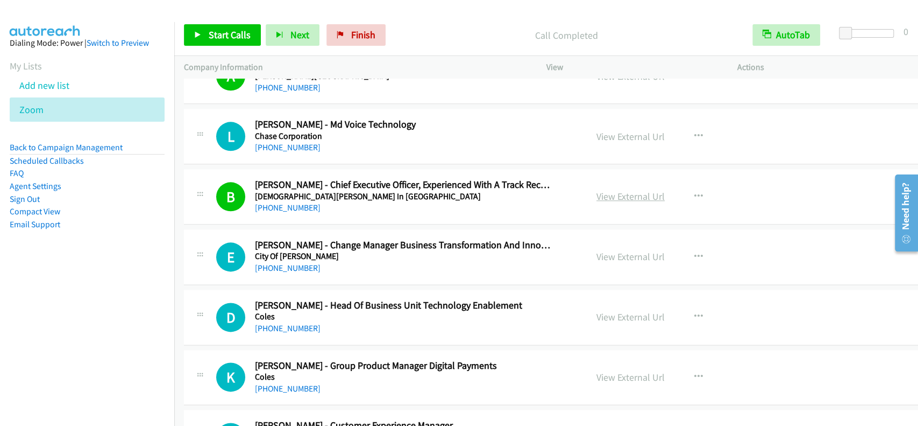
click at [618, 190] on link "View External Url" at bounding box center [631, 196] width 68 height 12
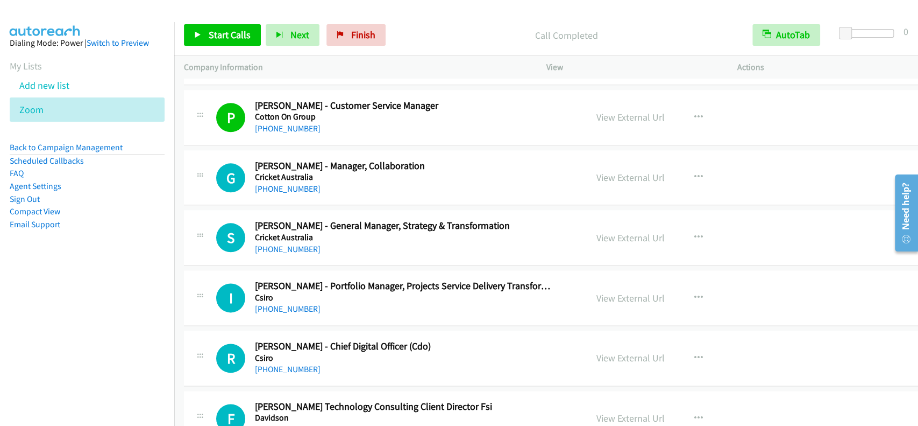
scroll to position [6271, 0]
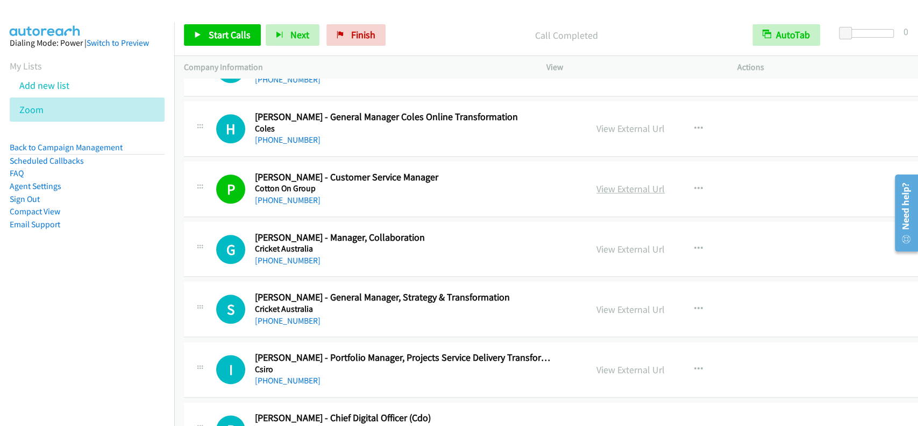
click at [630, 182] on link "View External Url" at bounding box center [631, 188] width 68 height 12
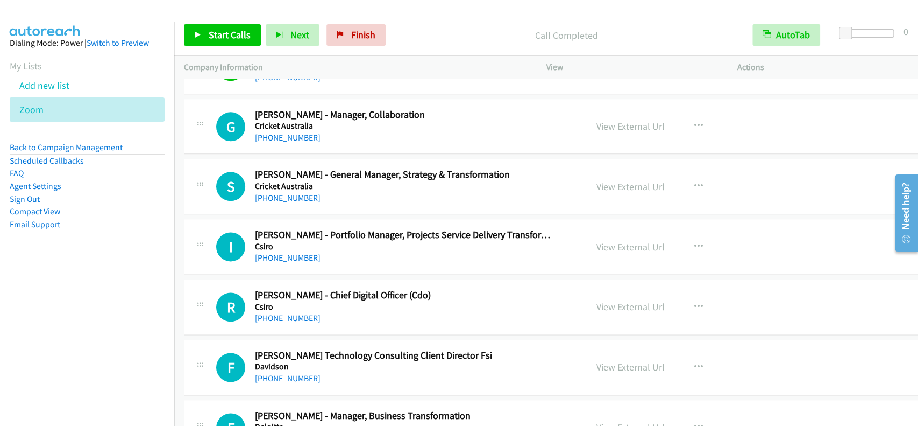
scroll to position [6414, 0]
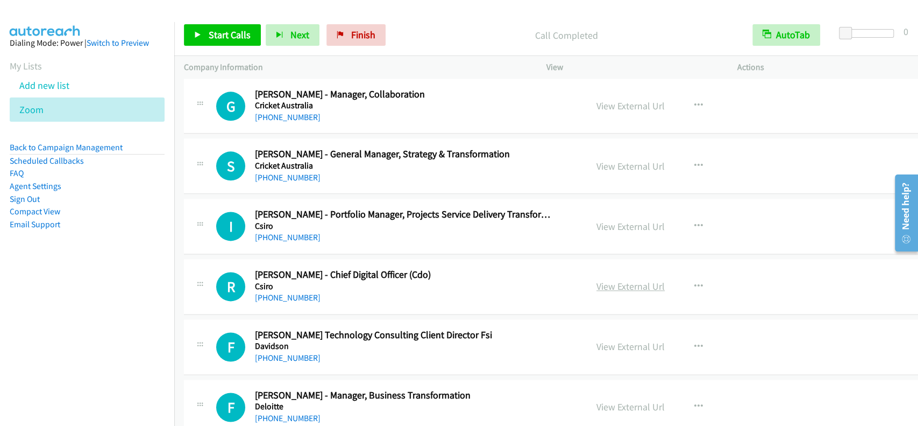
click at [623, 280] on link "View External Url" at bounding box center [631, 286] width 68 height 12
click at [293, 292] on link "[PHONE_NUMBER]" at bounding box center [288, 297] width 66 height 10
click at [625, 220] on link "View External Url" at bounding box center [631, 226] width 68 height 12
click at [298, 232] on link "[PHONE_NUMBER]" at bounding box center [288, 237] width 66 height 10
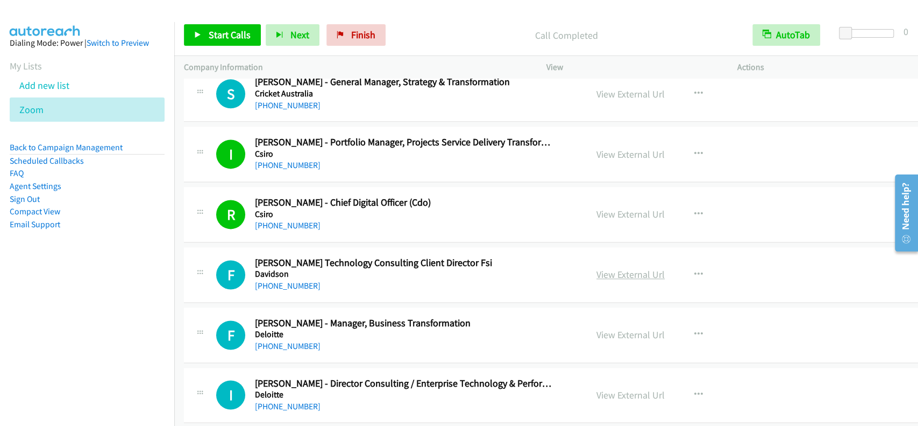
click at [605, 269] on link "View External Url" at bounding box center [631, 274] width 68 height 12
click at [293, 280] on link "[PHONE_NUMBER]" at bounding box center [288, 285] width 66 height 10
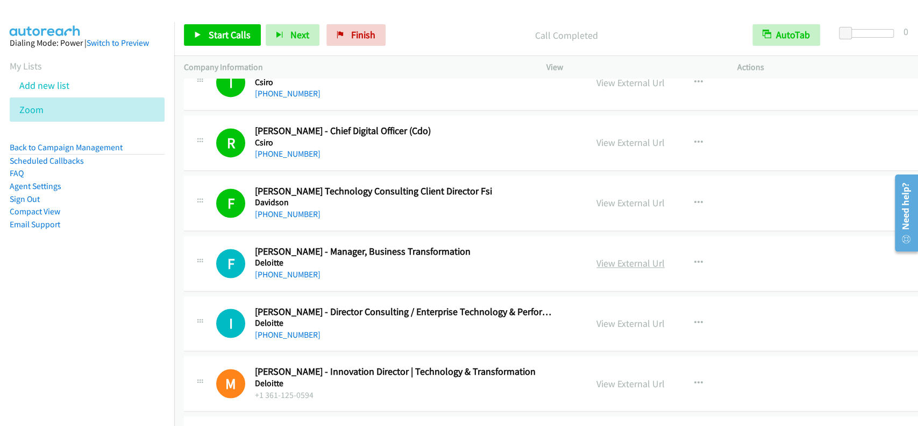
click at [639, 257] on link "View External Url" at bounding box center [631, 263] width 68 height 12
click at [266, 269] on link "[PHONE_NUMBER]" at bounding box center [288, 274] width 66 height 10
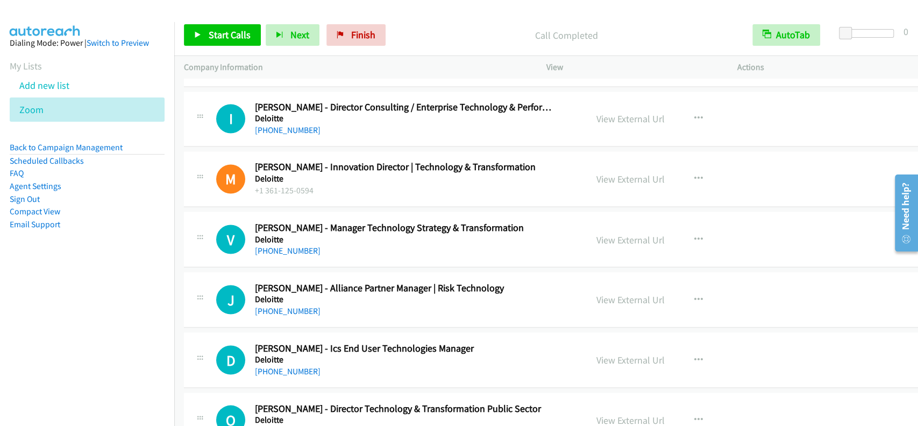
scroll to position [6773, 0]
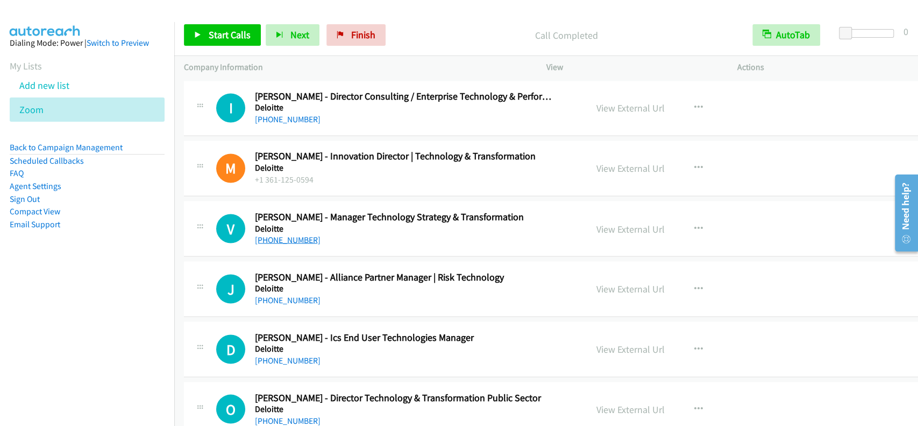
click at [270, 234] on link "[PHONE_NUMBER]" at bounding box center [288, 239] width 66 height 10
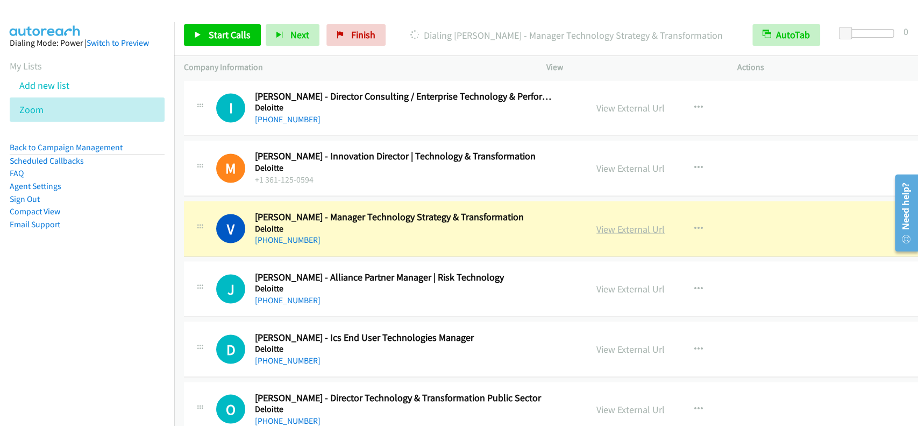
click at [625, 222] on link "View External Url" at bounding box center [631, 228] width 68 height 12
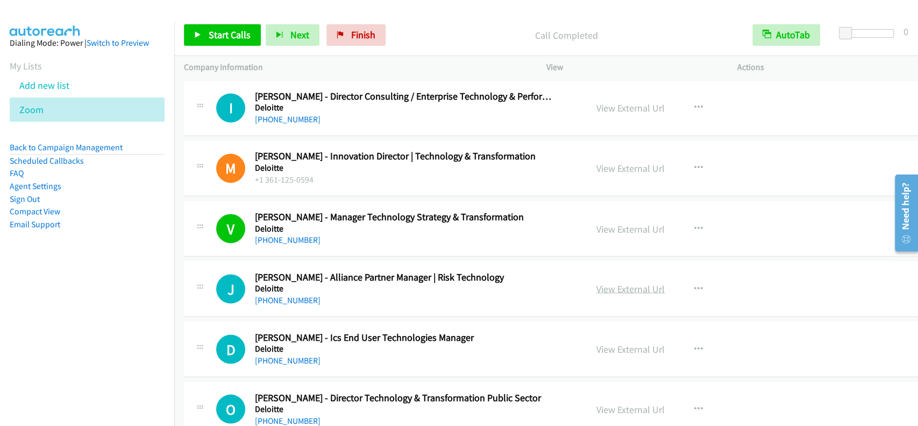
click at [616, 282] on link "View External Url" at bounding box center [631, 288] width 68 height 12
click at [279, 294] on link "[PHONE_NUMBER]" at bounding box center [288, 299] width 66 height 10
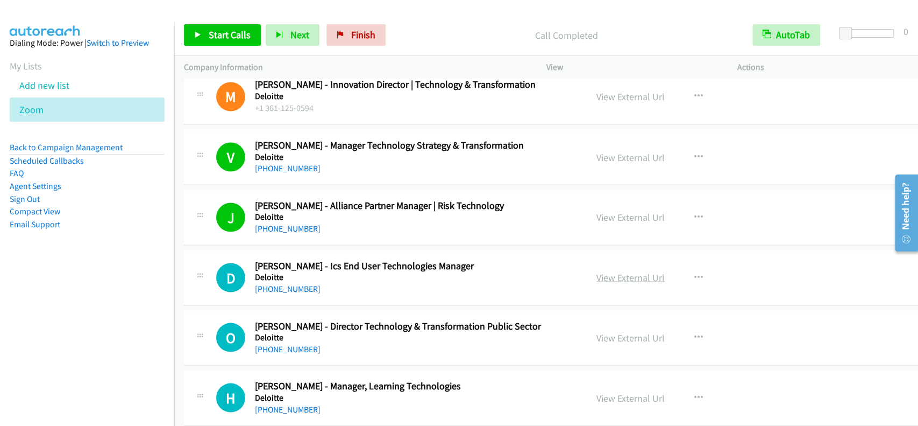
click at [616, 271] on link "View External Url" at bounding box center [631, 277] width 68 height 12
click at [275, 283] on link "[PHONE_NUMBER]" at bounding box center [288, 288] width 66 height 10
